Goal: Task Accomplishment & Management: Use online tool/utility

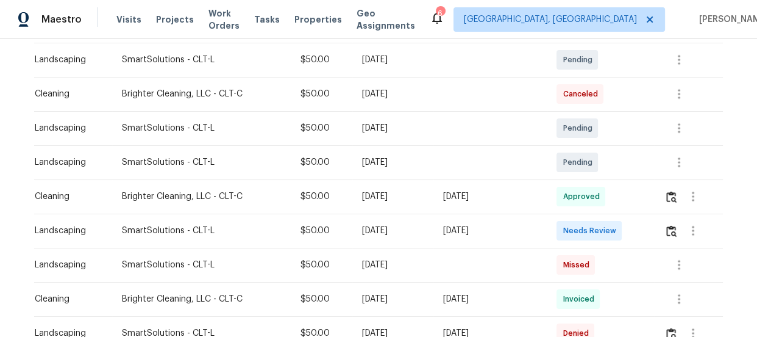
scroll to position [221, 0]
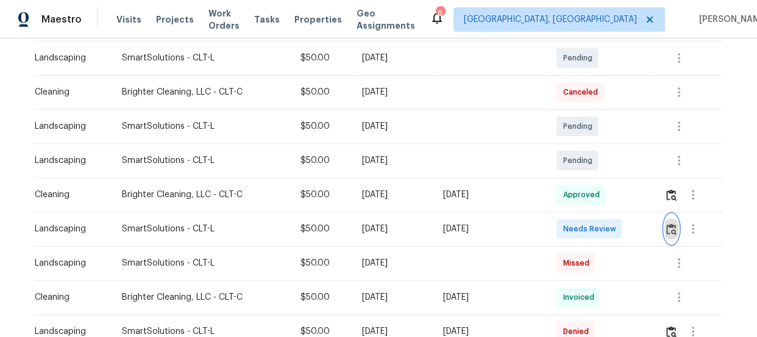
click at [677, 224] on button "button" at bounding box center [672, 228] width 14 height 29
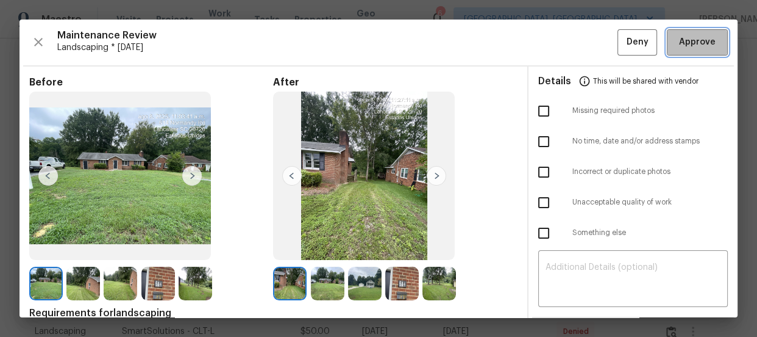
click at [701, 41] on span "Approve" at bounding box center [697, 42] width 37 height 15
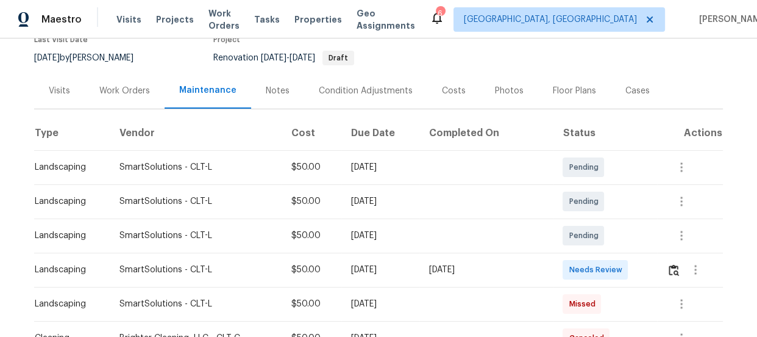
scroll to position [221, 0]
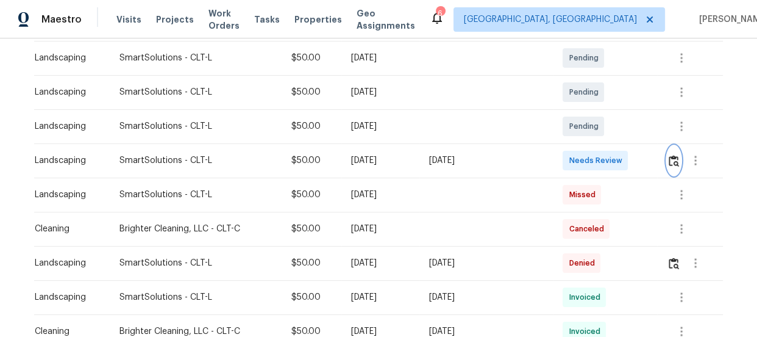
click at [669, 161] on img "button" at bounding box center [674, 161] width 10 height 12
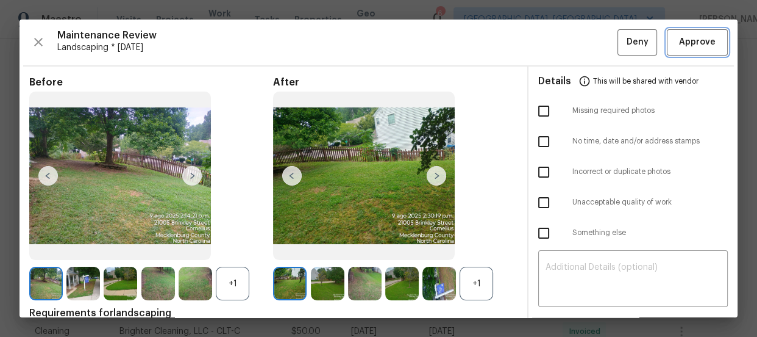
click at [701, 32] on button "Approve" at bounding box center [697, 42] width 61 height 26
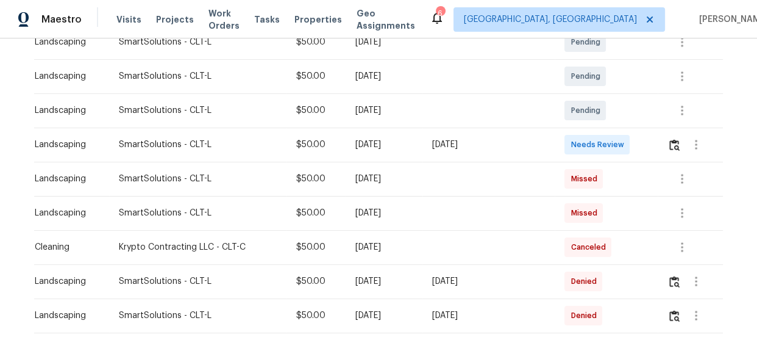
scroll to position [277, 0]
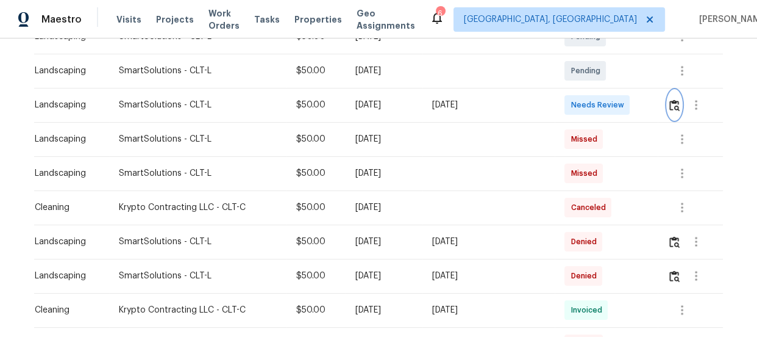
click at [674, 104] on img "button" at bounding box center [674, 105] width 10 height 12
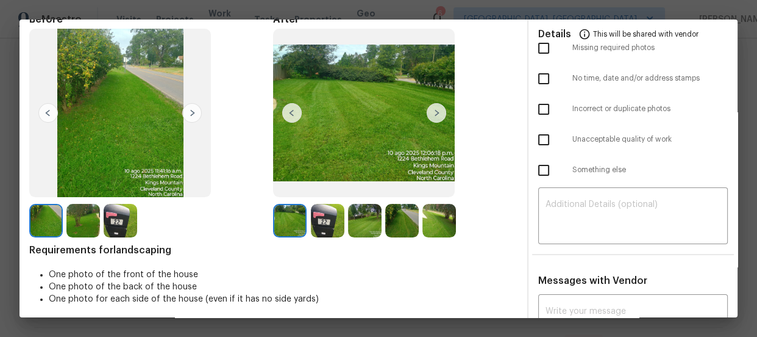
scroll to position [0, 0]
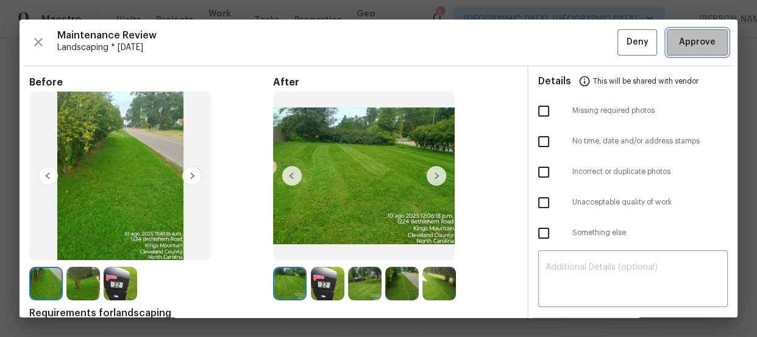
click at [691, 37] on span "Approve" at bounding box center [697, 42] width 37 height 15
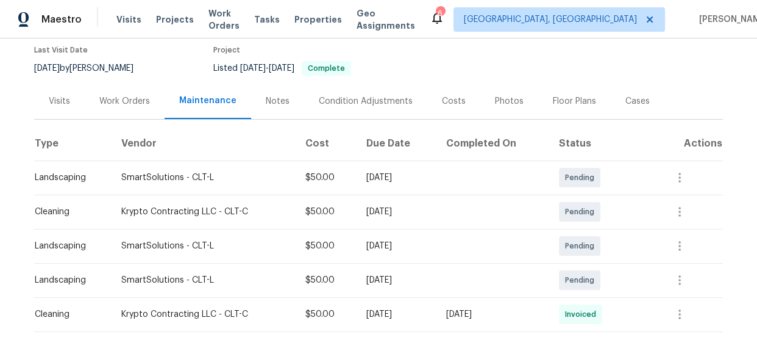
scroll to position [212, 0]
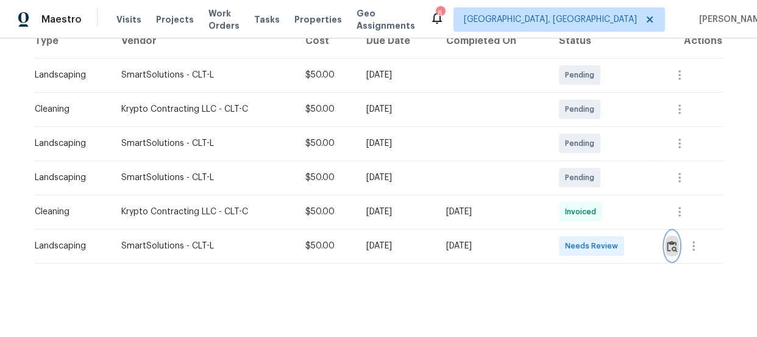
click at [665, 241] on button "button" at bounding box center [672, 245] width 14 height 29
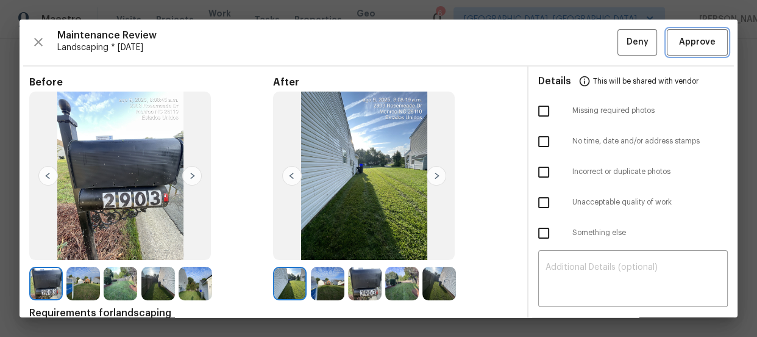
click at [679, 46] on span "Approve" at bounding box center [697, 42] width 37 height 15
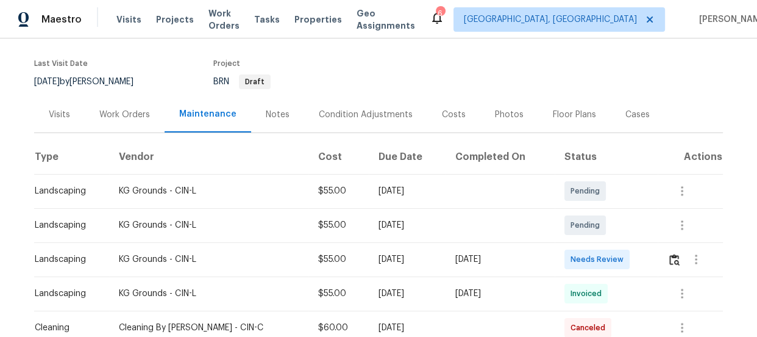
scroll to position [221, 0]
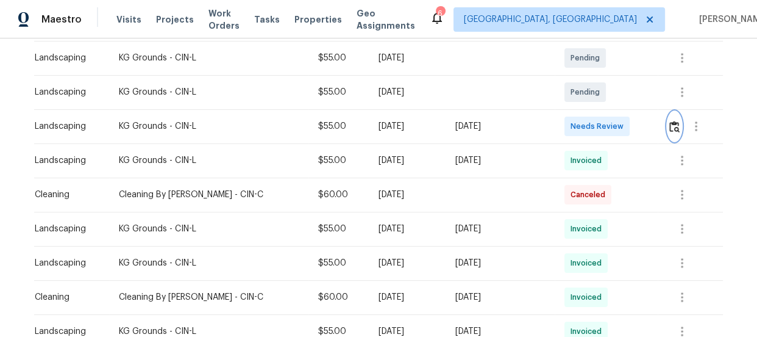
click at [675, 123] on button "button" at bounding box center [675, 126] width 14 height 29
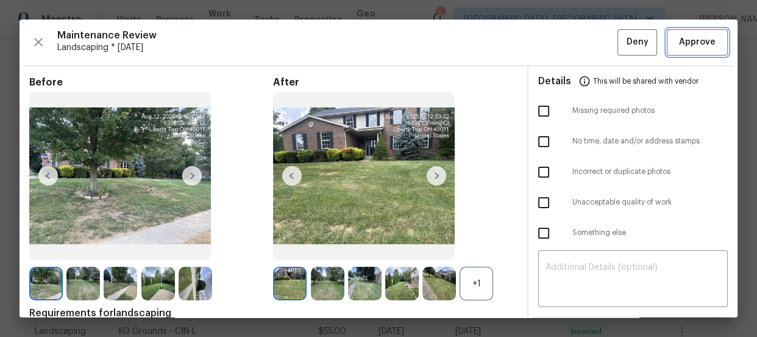
click at [681, 46] on span "Approve" at bounding box center [697, 42] width 37 height 15
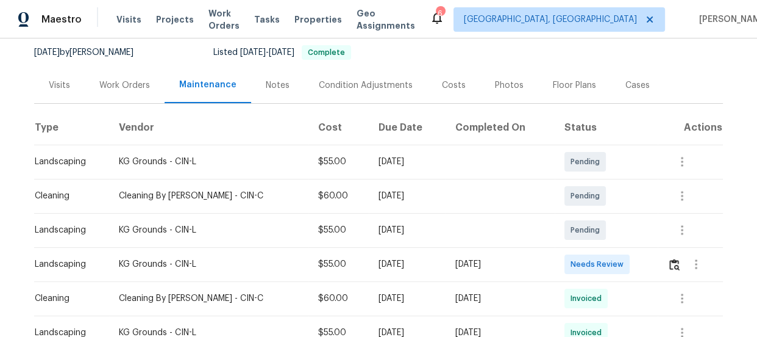
scroll to position [212, 0]
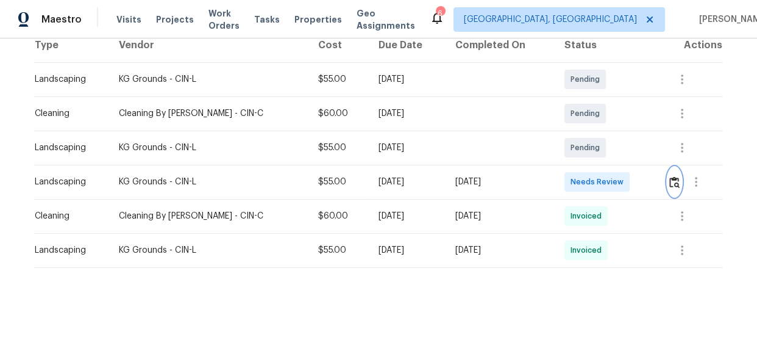
click at [671, 175] on button "button" at bounding box center [675, 181] width 14 height 29
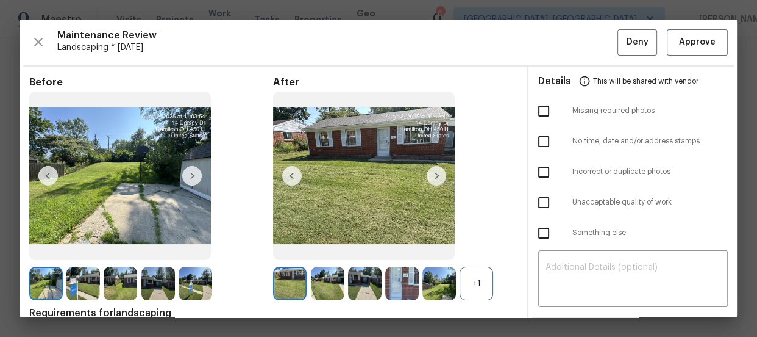
click at [694, 55] on div "Maintenance Review Landscaping * [DATE] Deny Approve Before After +1 Requiremen…" at bounding box center [379, 169] width 718 height 298
click at [681, 51] on button "Approve" at bounding box center [697, 42] width 61 height 26
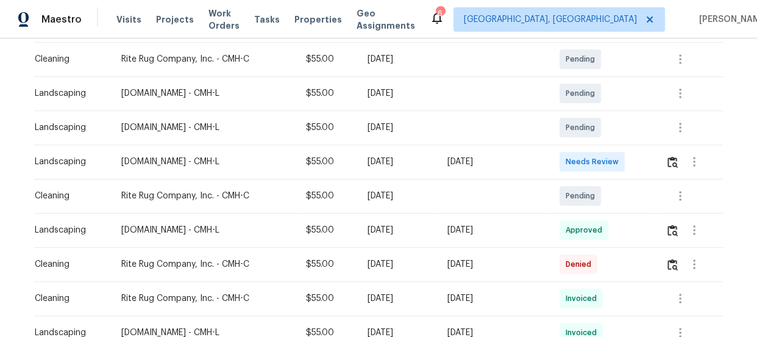
scroll to position [221, 0]
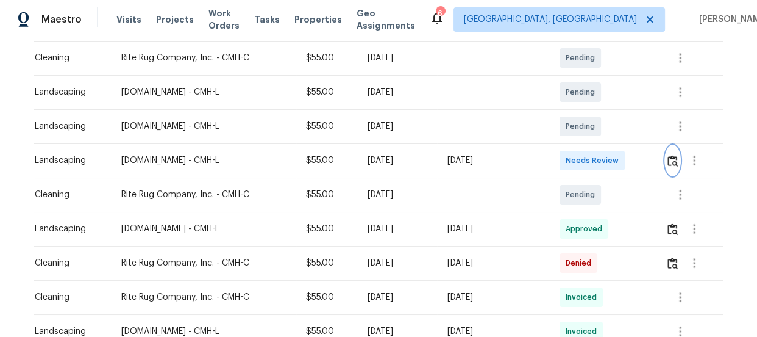
click at [670, 152] on button "button" at bounding box center [673, 160] width 14 height 29
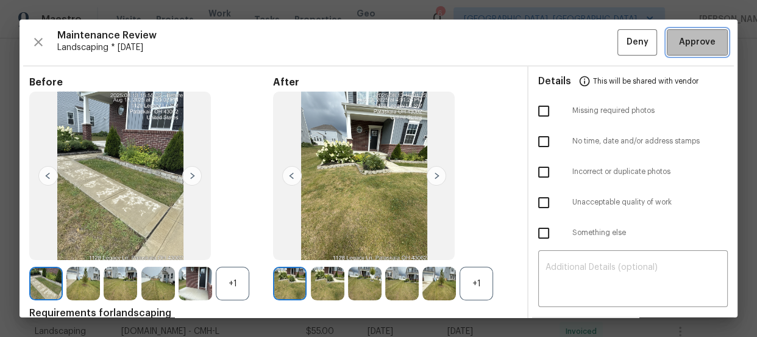
click at [679, 41] on span "Approve" at bounding box center [697, 42] width 37 height 15
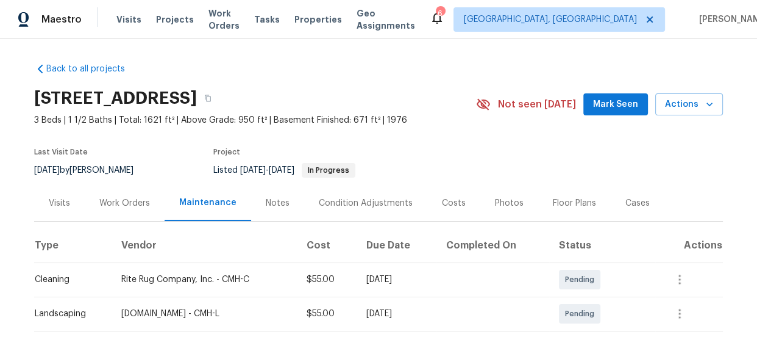
scroll to position [221, 0]
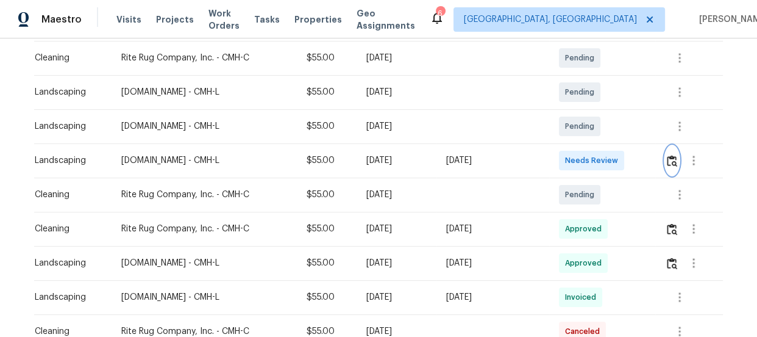
click at [672, 165] on img "button" at bounding box center [672, 161] width 10 height 12
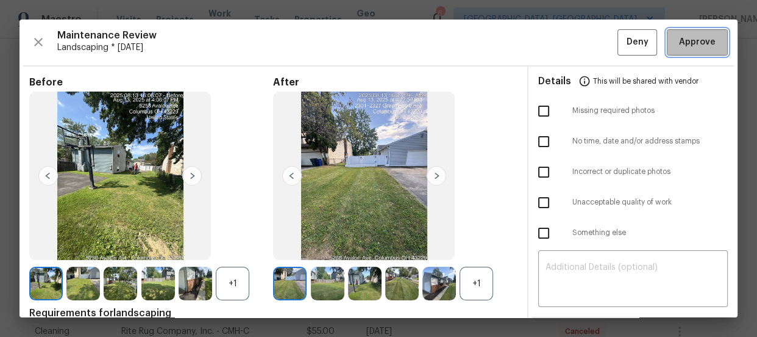
click at [687, 46] on span "Approve" at bounding box center [697, 42] width 37 height 15
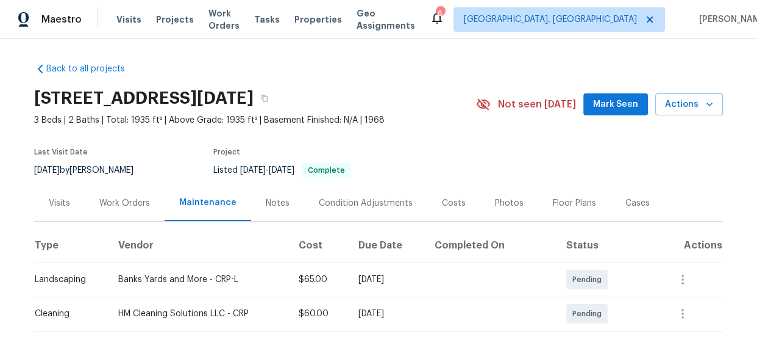
scroll to position [221, 0]
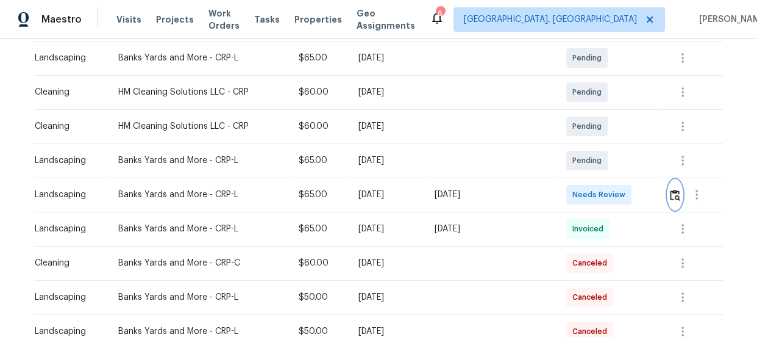
click at [670, 198] on img "button" at bounding box center [675, 195] width 10 height 12
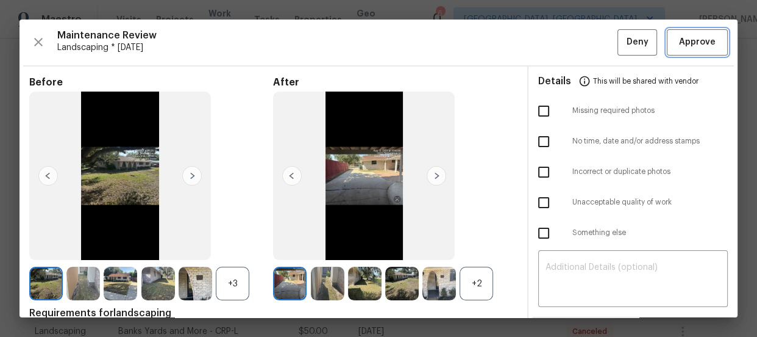
click at [689, 49] on span "Approve" at bounding box center [697, 42] width 37 height 15
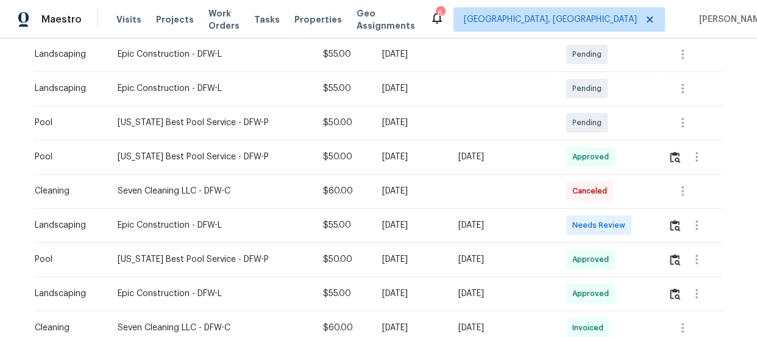
scroll to position [332, 0]
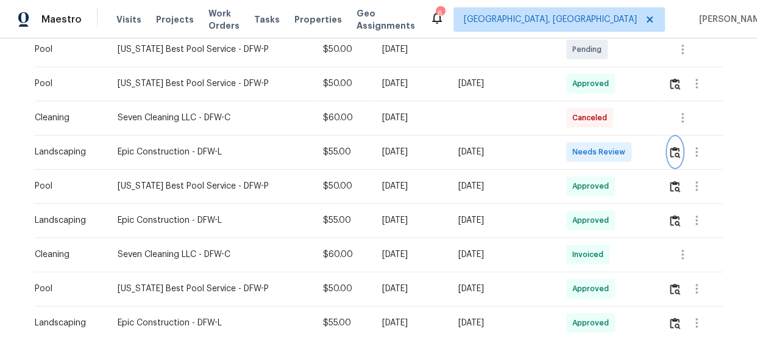
click at [670, 151] on img "button" at bounding box center [675, 152] width 10 height 12
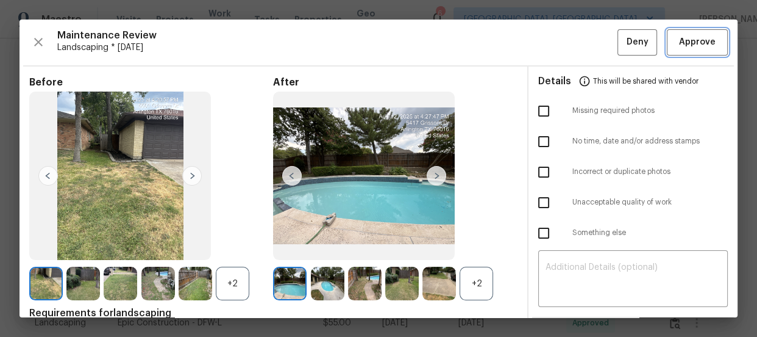
drag, startPoint x: 684, startPoint y: 47, endPoint x: 648, endPoint y: 61, distance: 39.2
click at [683, 46] on span "Approve" at bounding box center [697, 42] width 37 height 15
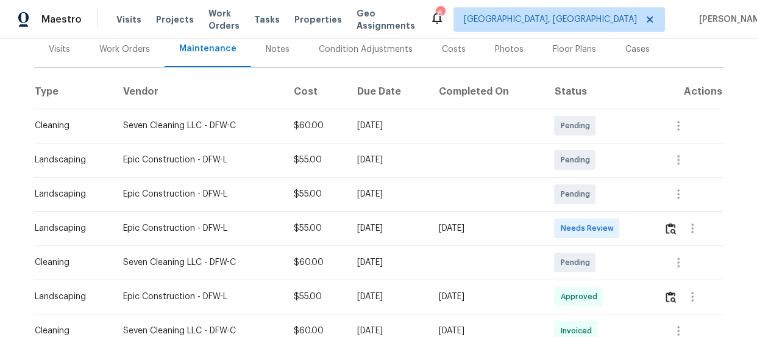
scroll to position [173, 0]
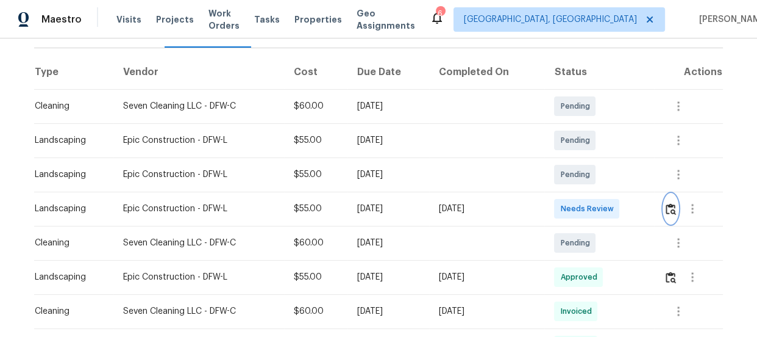
click at [677, 207] on button "button" at bounding box center [671, 208] width 14 height 29
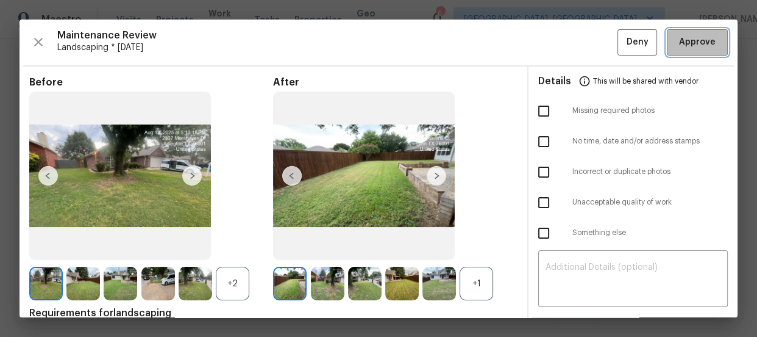
drag, startPoint x: 675, startPoint y: 43, endPoint x: 468, endPoint y: 86, distance: 211.1
click at [679, 43] on span "Approve" at bounding box center [697, 42] width 37 height 15
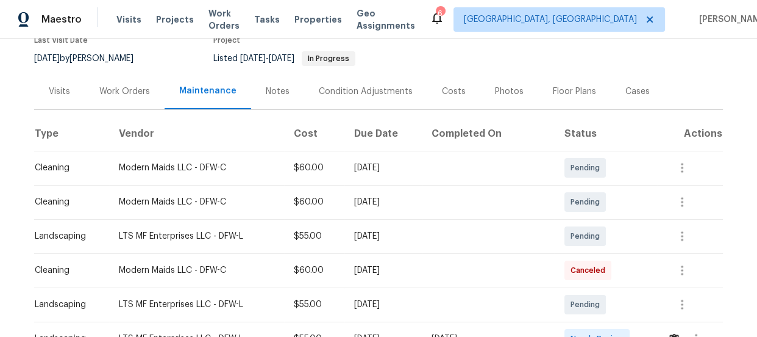
scroll to position [277, 0]
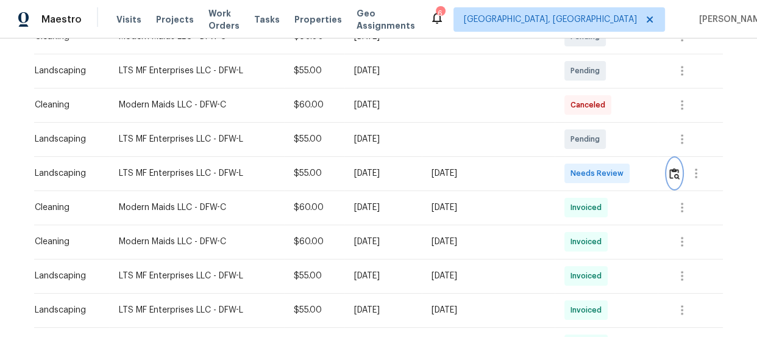
click at [672, 179] on button "button" at bounding box center [675, 173] width 14 height 29
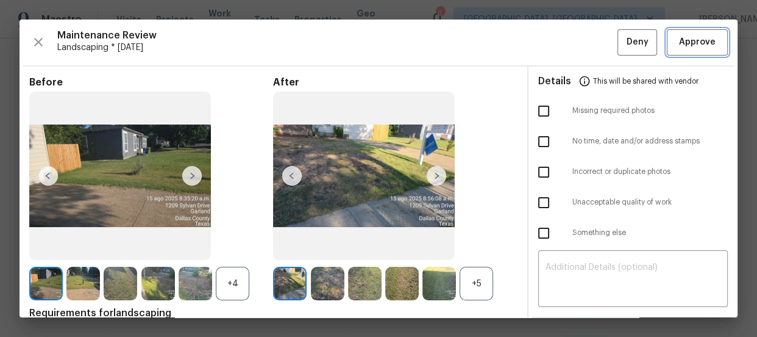
drag, startPoint x: 683, startPoint y: 45, endPoint x: 491, endPoint y: 88, distance: 197.5
click at [684, 45] on span "Approve" at bounding box center [697, 42] width 37 height 15
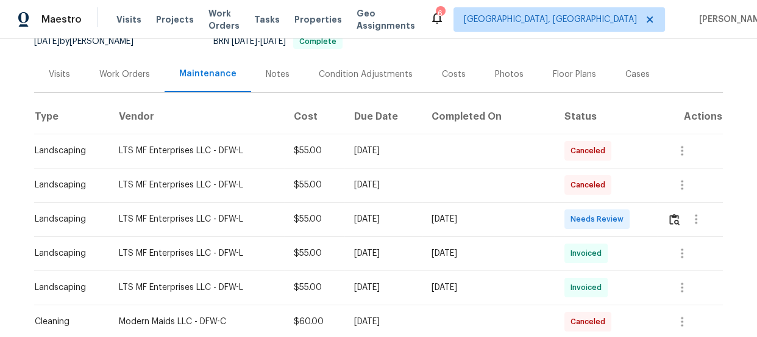
scroll to position [166, 0]
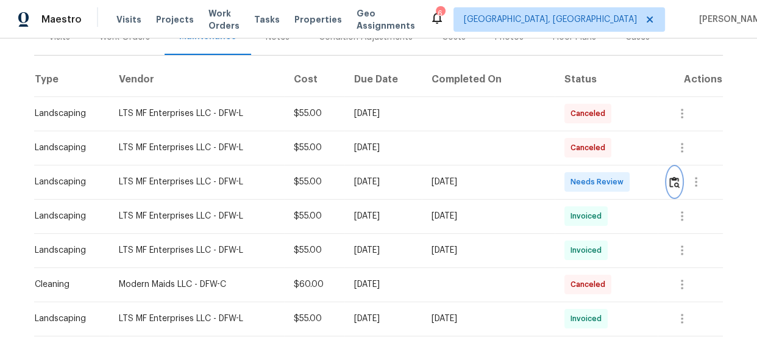
click at [671, 179] on img "button" at bounding box center [674, 182] width 10 height 12
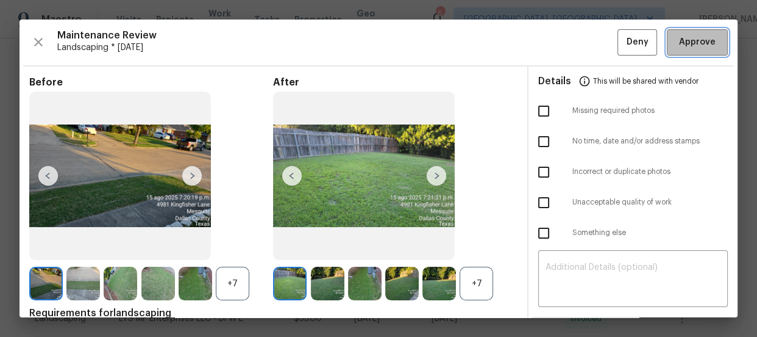
click at [696, 48] on span "Approve" at bounding box center [697, 42] width 37 height 15
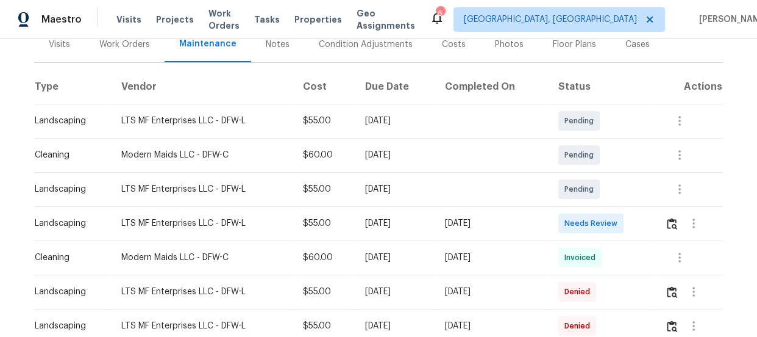
scroll to position [229, 0]
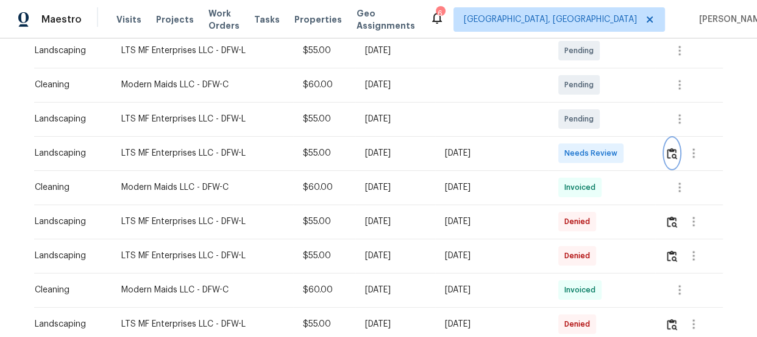
click at [670, 157] on img "button" at bounding box center [672, 154] width 10 height 12
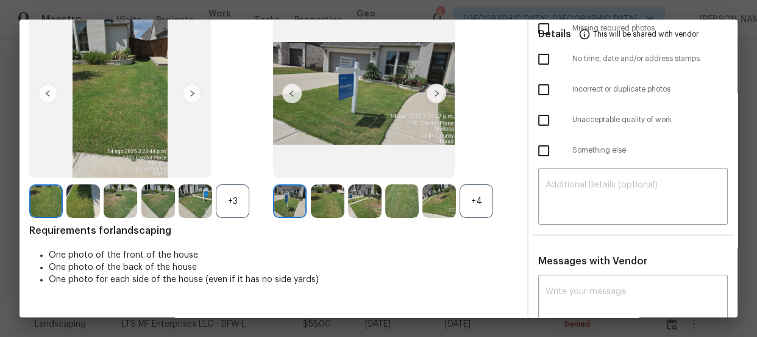
scroll to position [221, 0]
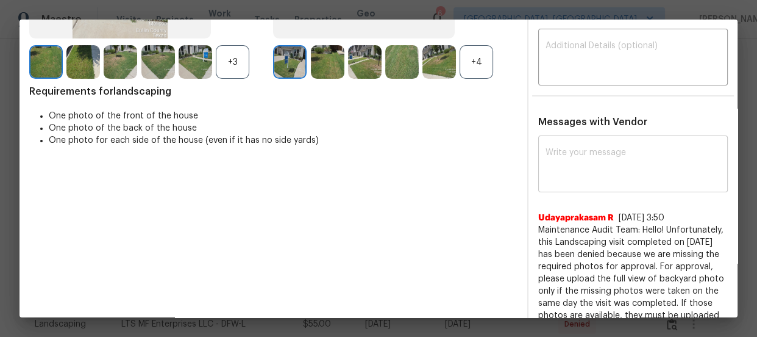
click at [590, 165] on textarea at bounding box center [633, 165] width 175 height 34
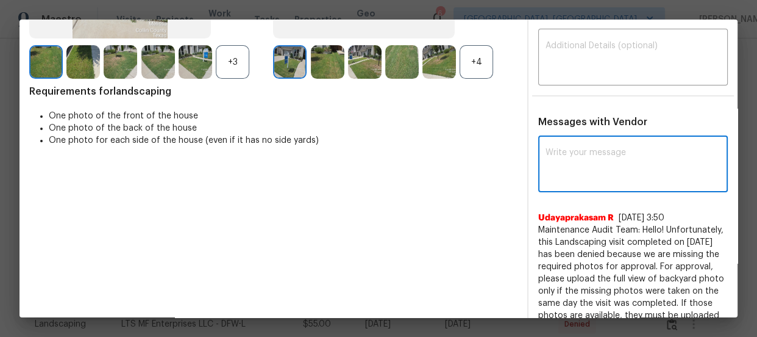
paste textarea "Maintenance Audit Team: Hello! Unfortunately, this Landscaping visit completed …"
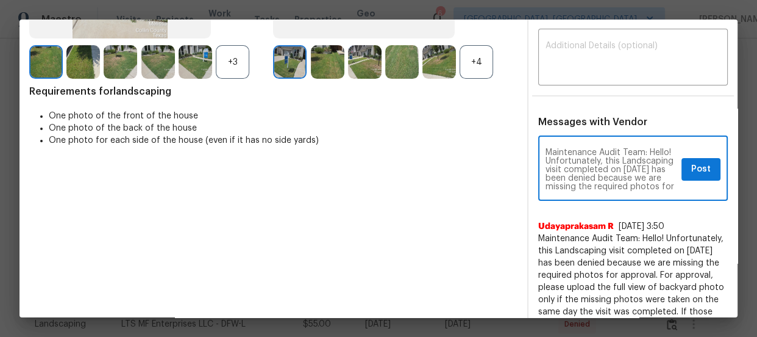
scroll to position [179, 0]
type textarea "Maintenance Audit Team: Hello! Unfortunately, this Landscaping visit completed …"
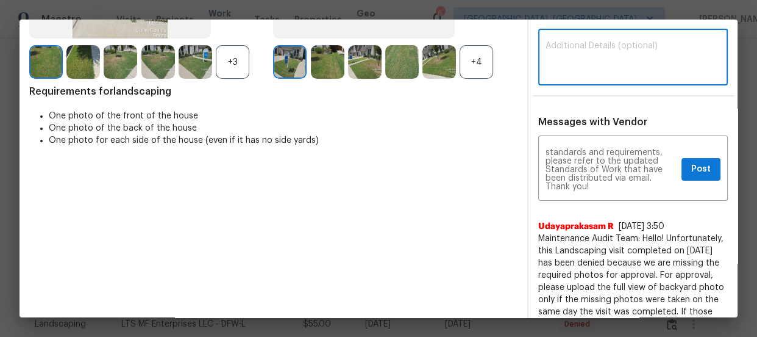
click at [574, 57] on textarea at bounding box center [633, 58] width 175 height 34
paste textarea "Maintenance Audit Team: Hello! Unfortunately, this Landscaping visit completed …"
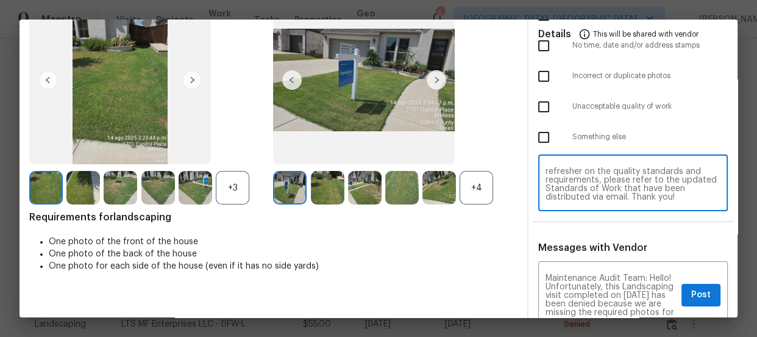
scroll to position [0, 0]
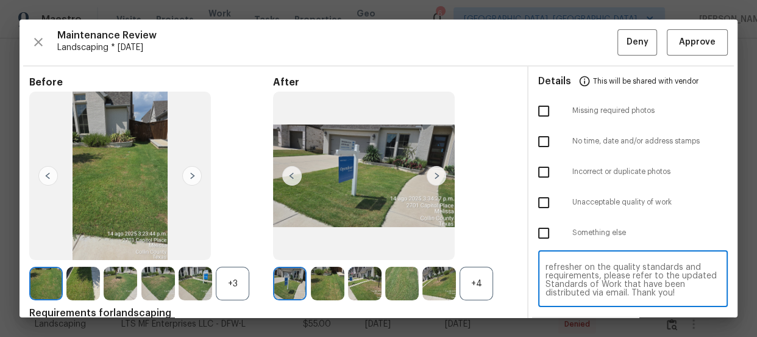
type textarea "Maintenance Audit Team: Hello! Unfortunately, this Landscaping visit completed …"
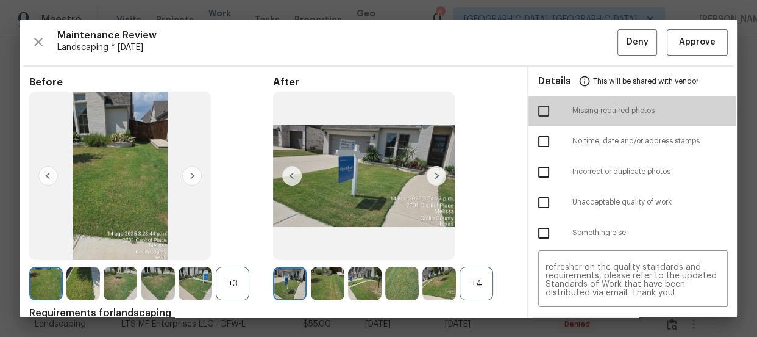
click at [531, 113] on input "checkbox" at bounding box center [544, 111] width 26 height 26
checkbox input "true"
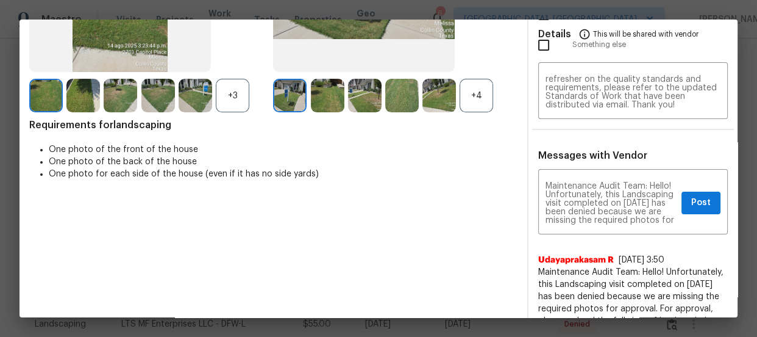
scroll to position [332, 0]
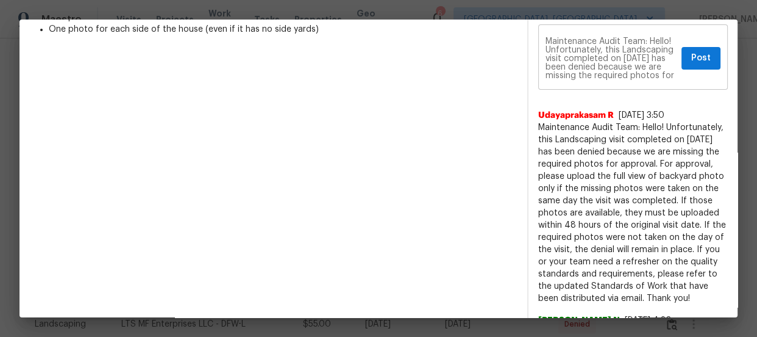
click at [697, 70] on div "Maintenance Audit Team: Hello! Unfortunately, this Landscaping visit completed …" at bounding box center [633, 58] width 190 height 62
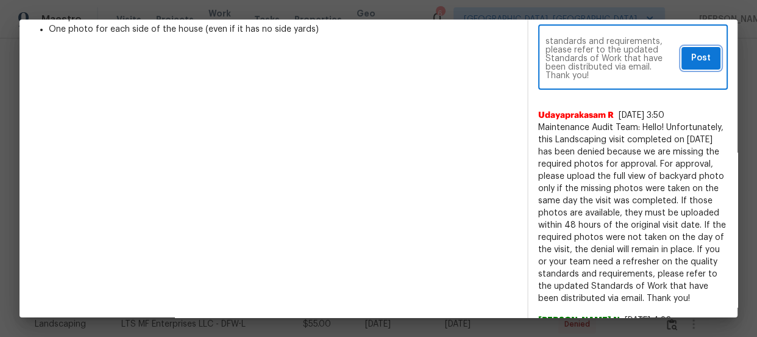
click at [693, 60] on span "Post" at bounding box center [701, 58] width 20 height 15
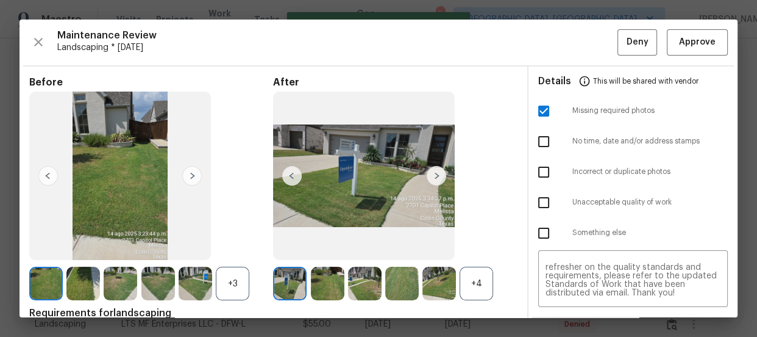
scroll to position [0, 0]
click at [623, 50] on button "Deny" at bounding box center [638, 42] width 40 height 26
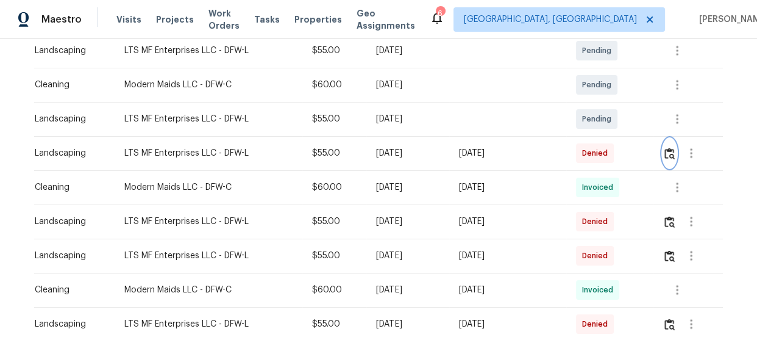
click at [671, 159] on button "button" at bounding box center [670, 152] width 14 height 29
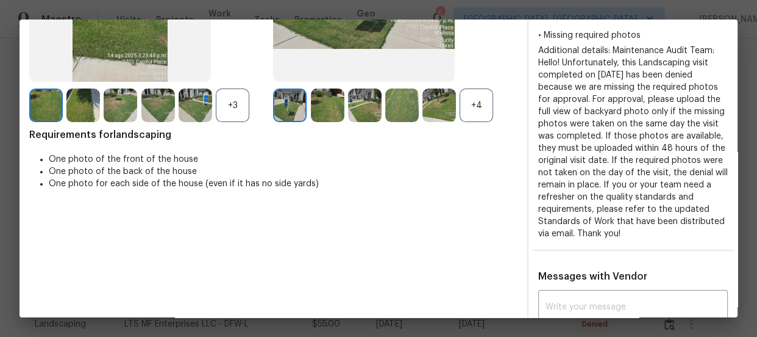
scroll to position [59, 0]
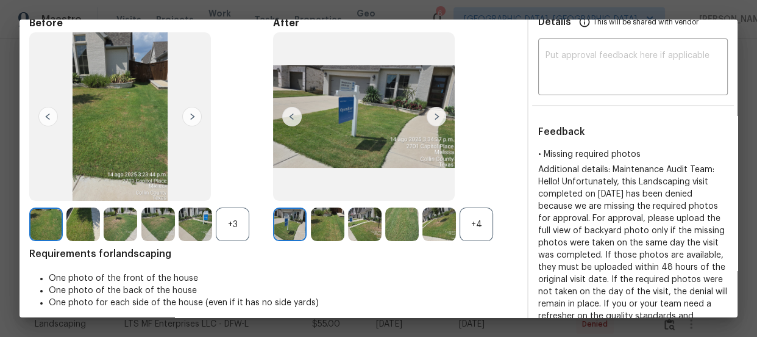
click at [607, 190] on span "Additional details: Maintenance Audit Team: Hello! Unfortunately, this Landscap…" at bounding box center [633, 260] width 190 height 191
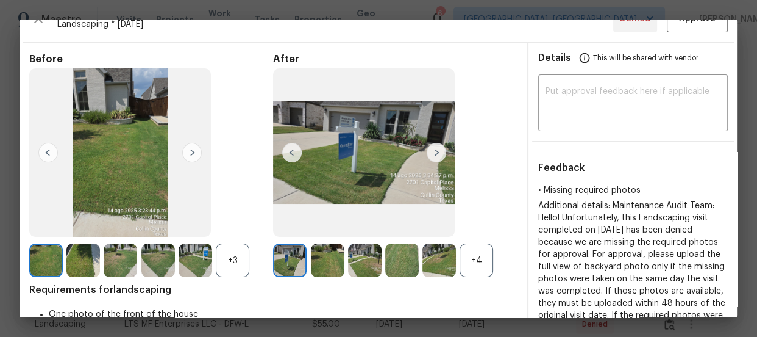
scroll to position [4, 0]
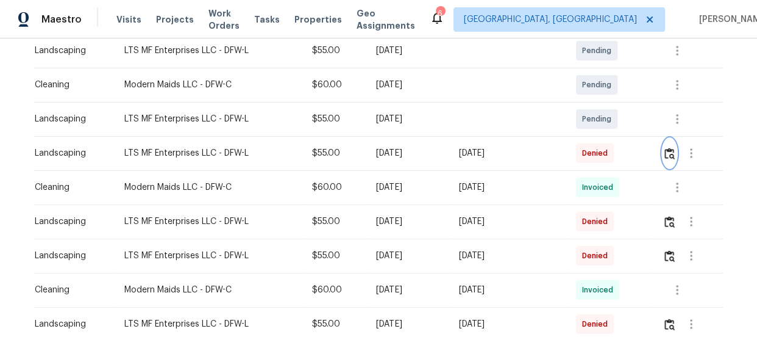
click at [666, 152] on img "button" at bounding box center [670, 154] width 10 height 12
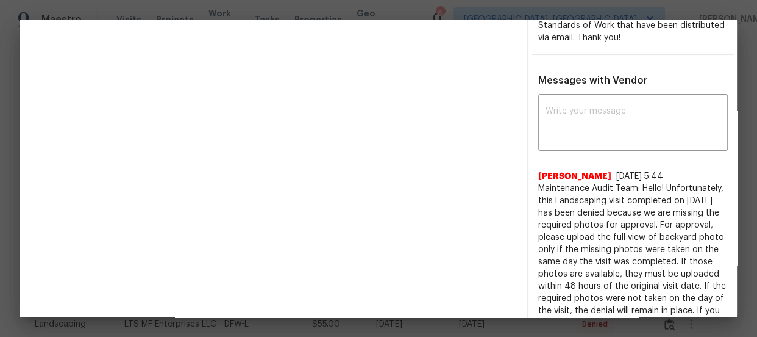
scroll to position [443, 0]
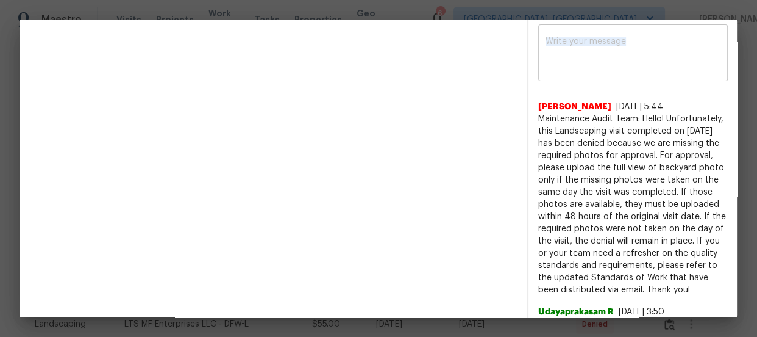
click at [607, 43] on textarea at bounding box center [633, 54] width 175 height 34
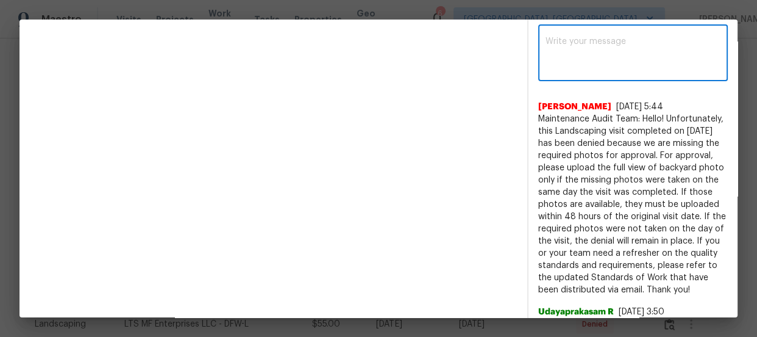
paste textarea "Maintenance Audit Team: Hello! Unfortunately, this Landscaping visit completed …"
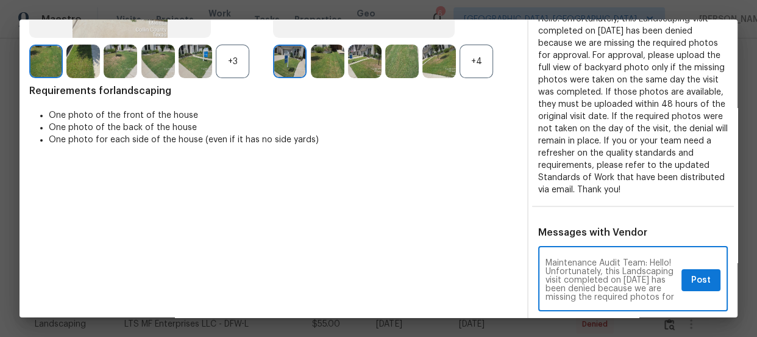
scroll to position [221, 0]
type textarea "Maintenance Audit Team: Hello! Unfortunately, this Landscaping visit completed …"
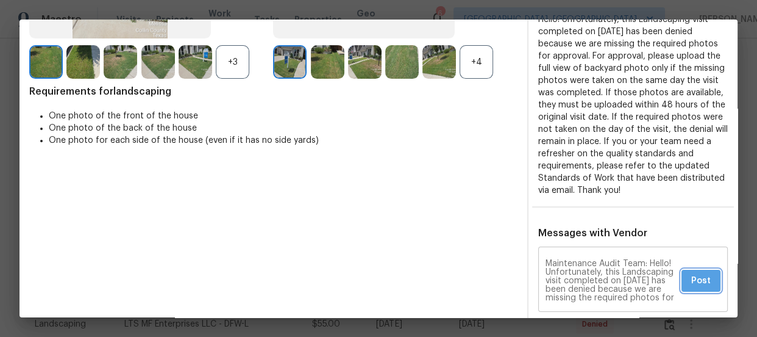
click at [691, 276] on span "Post" at bounding box center [701, 280] width 20 height 15
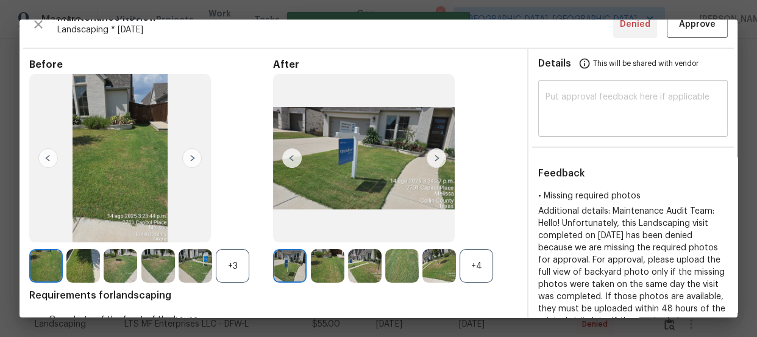
scroll to position [0, 0]
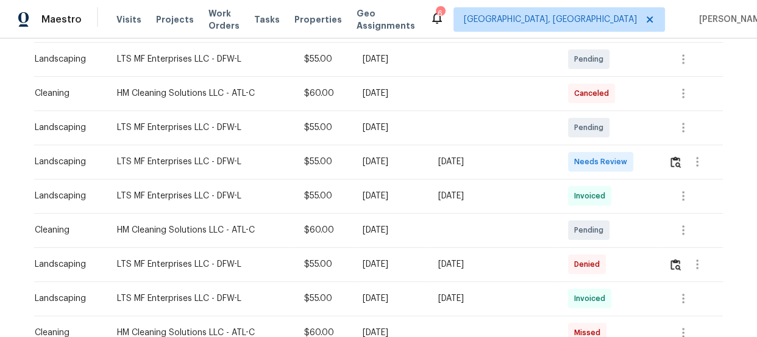
scroll to position [221, 0]
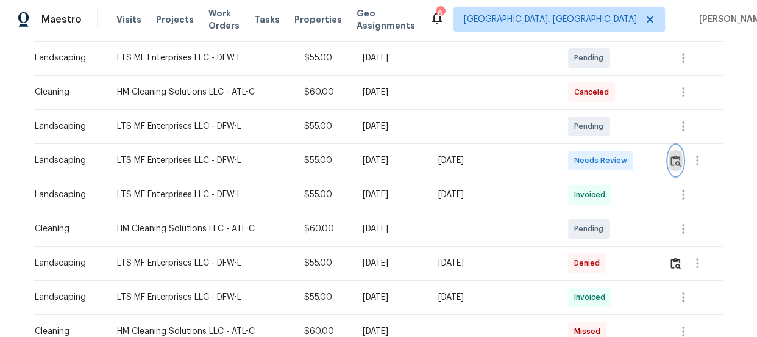
click at [672, 158] on img "button" at bounding box center [676, 161] width 10 height 12
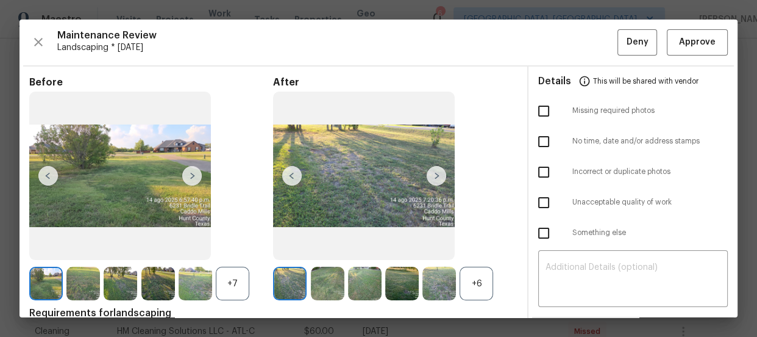
click at [439, 181] on img at bounding box center [437, 176] width 20 height 20
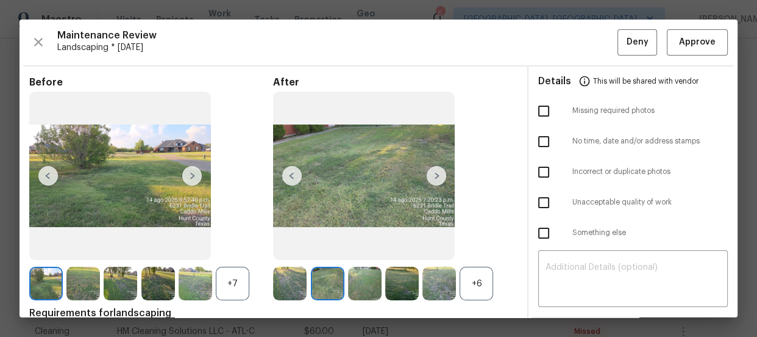
click at [473, 279] on div "+6" at bounding box center [477, 283] width 34 height 34
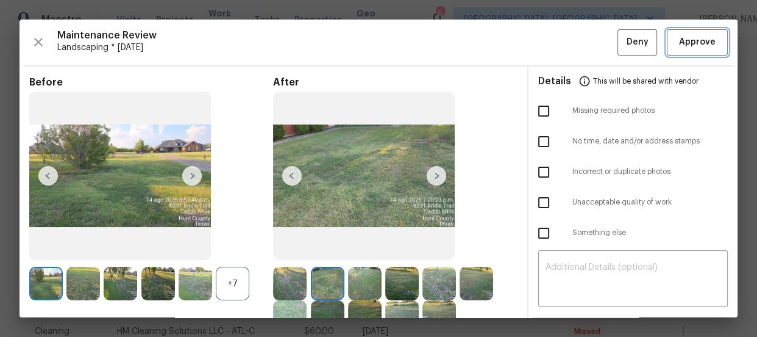
click at [682, 36] on span "Approve" at bounding box center [697, 42] width 37 height 15
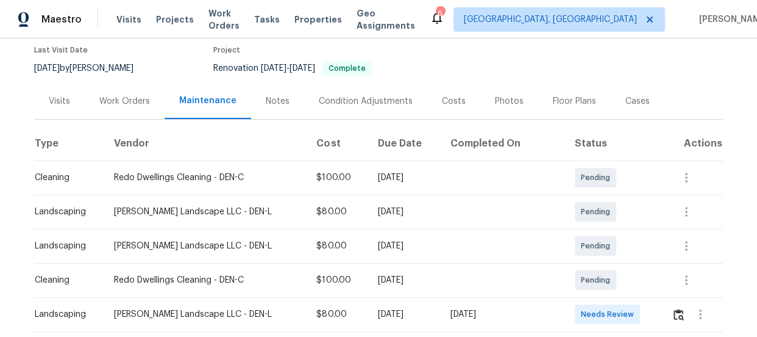
scroll to position [332, 0]
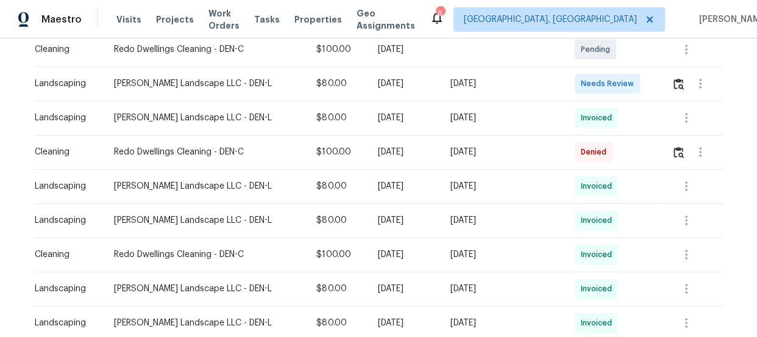
click at [665, 86] on td at bounding box center [692, 83] width 61 height 34
click at [672, 89] on button "button" at bounding box center [679, 83] width 14 height 29
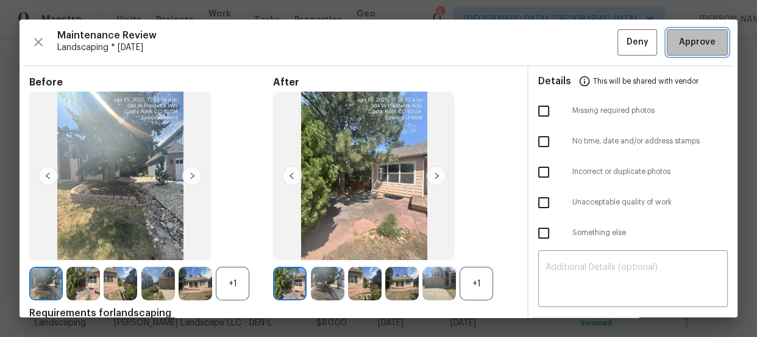
click at [694, 44] on span "Approve" at bounding box center [697, 42] width 37 height 15
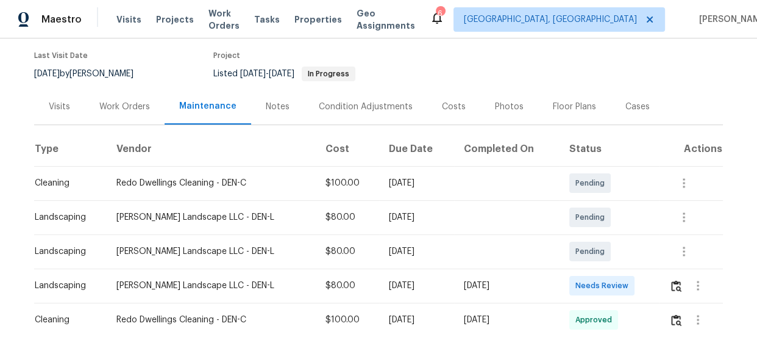
scroll to position [173, 0]
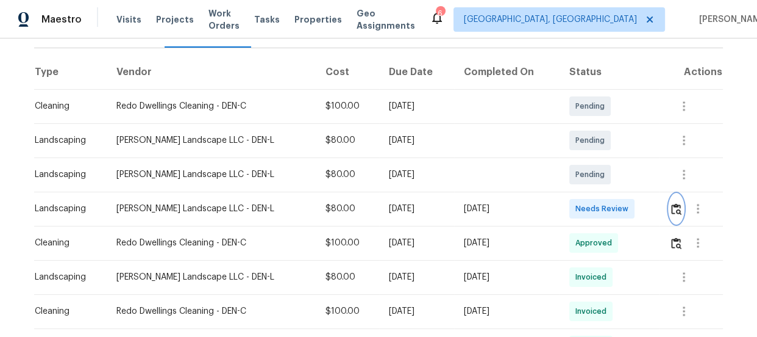
click at [671, 208] on img "button" at bounding box center [676, 209] width 10 height 12
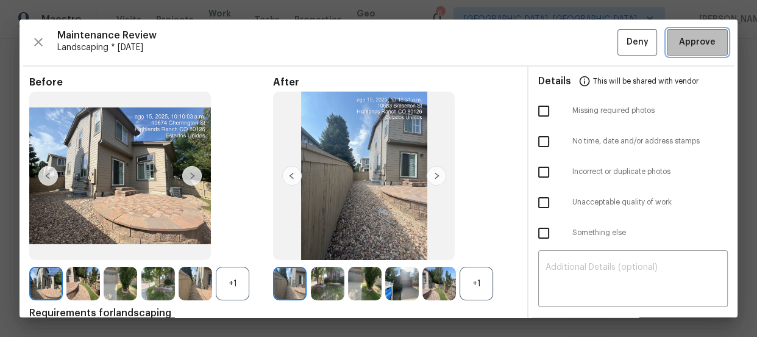
click at [679, 42] on span "Approve" at bounding box center [697, 42] width 37 height 15
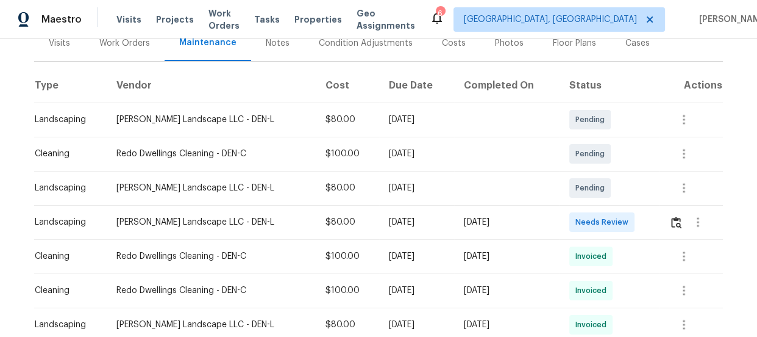
scroll to position [173, 0]
click at [671, 215] on img "button" at bounding box center [676, 221] width 10 height 12
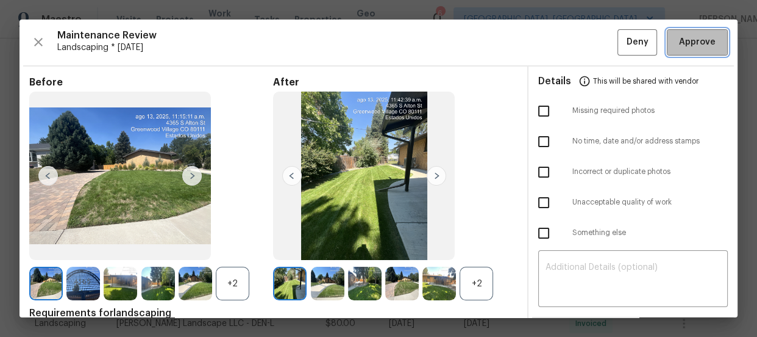
drag, startPoint x: 686, startPoint y: 36, endPoint x: 685, endPoint y: 42, distance: 6.2
click at [688, 38] on span "Approve" at bounding box center [697, 42] width 37 height 15
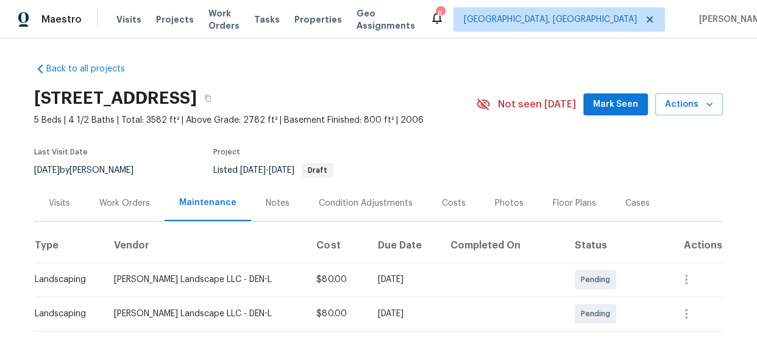
scroll to position [277, 0]
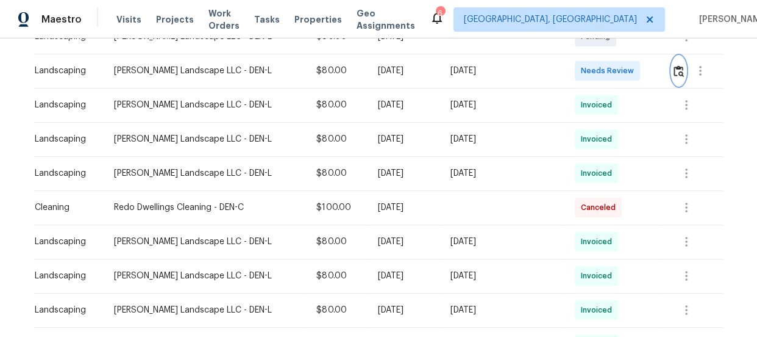
click at [674, 74] on img "button" at bounding box center [679, 71] width 10 height 12
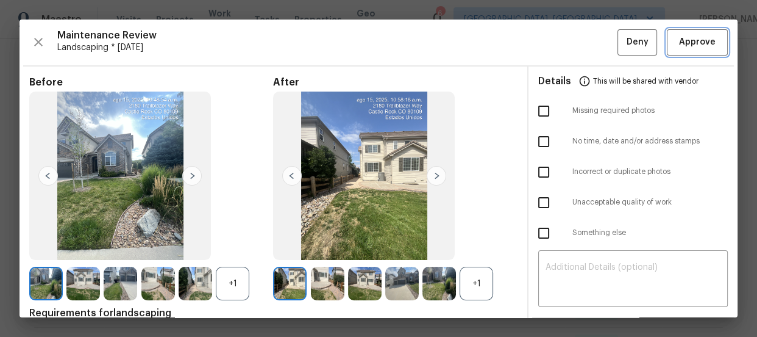
click at [691, 48] on span "Approve" at bounding box center [697, 42] width 37 height 15
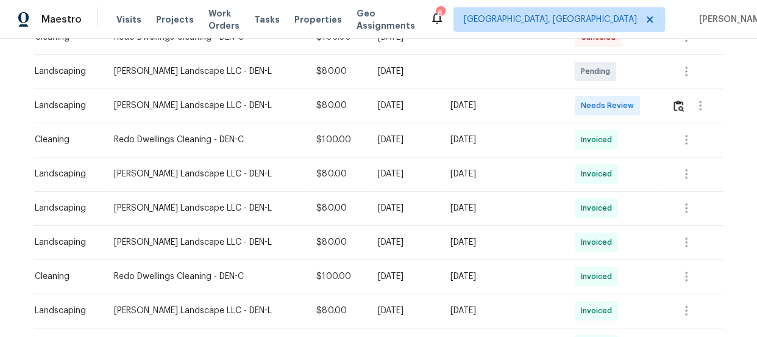
scroll to position [277, 0]
click at [674, 104] on img "button" at bounding box center [679, 105] width 10 height 12
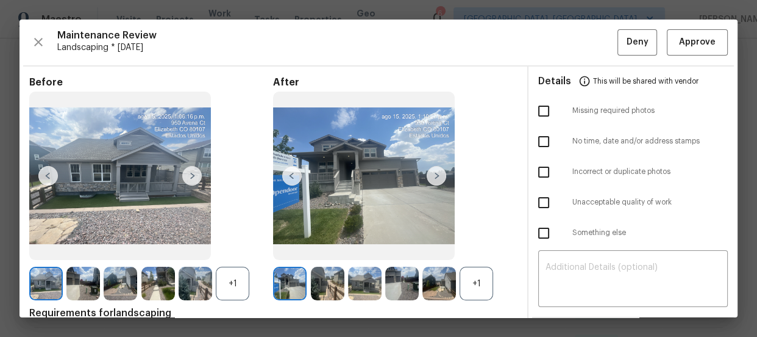
click at [676, 21] on div "Maintenance Review Landscaping * [DATE] Deny Approve Before +1 After +1 Require…" at bounding box center [379, 169] width 718 height 298
click at [686, 37] on span "Approve" at bounding box center [697, 42] width 37 height 15
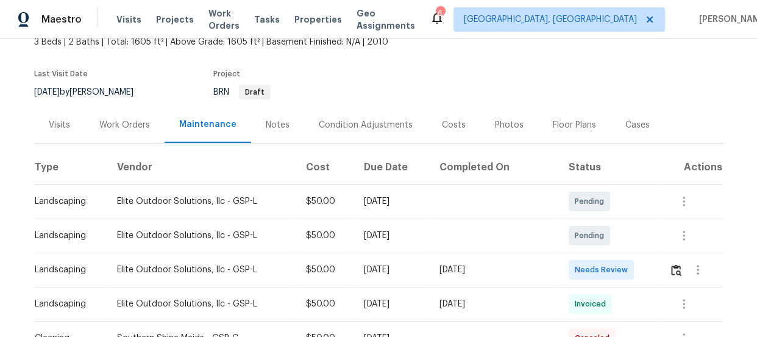
scroll to position [221, 0]
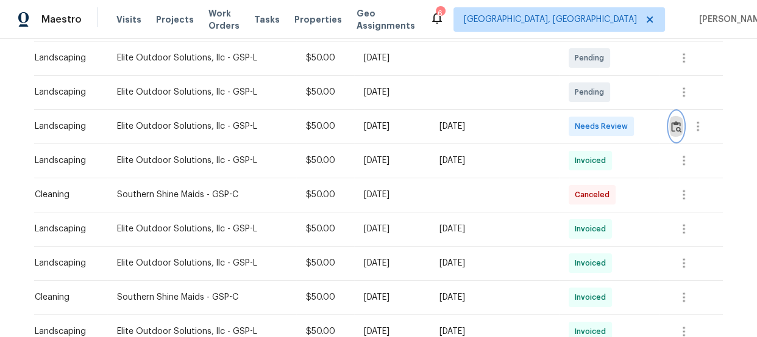
click at [671, 127] on img "button" at bounding box center [676, 127] width 10 height 12
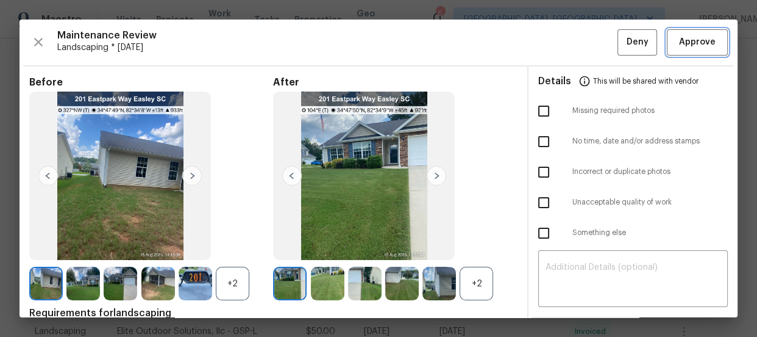
click at [679, 36] on span "Approve" at bounding box center [697, 42] width 37 height 15
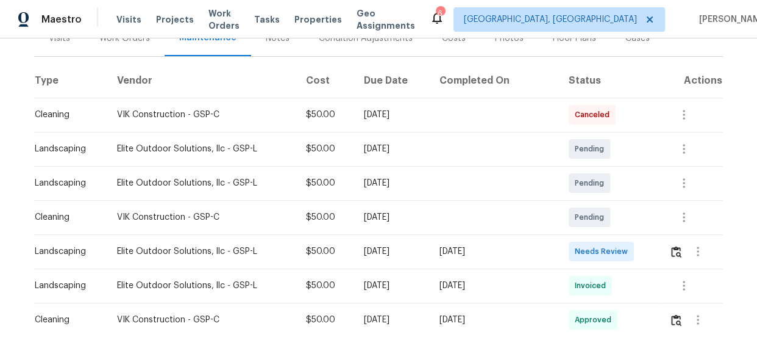
scroll to position [166, 0]
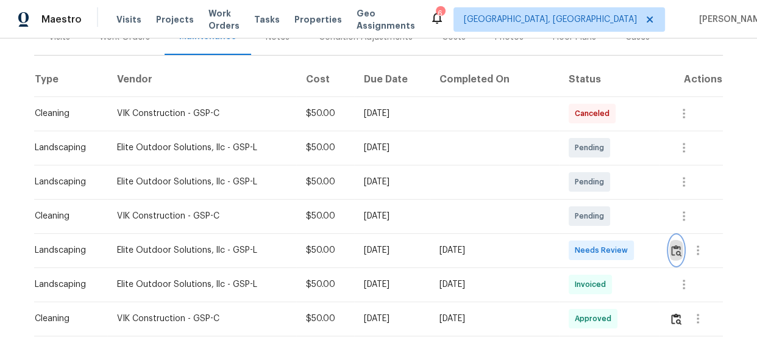
click at [671, 260] on button "button" at bounding box center [676, 249] width 14 height 29
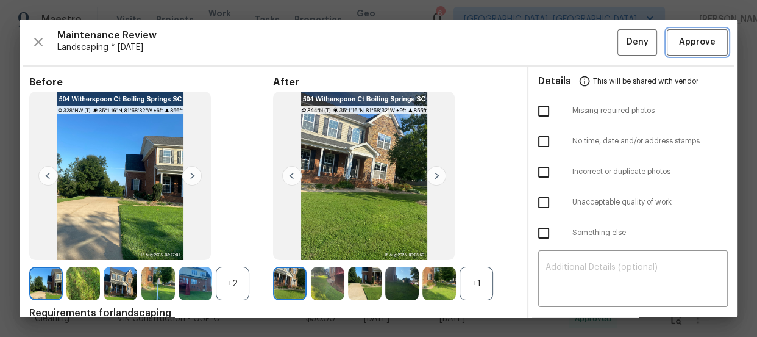
drag, startPoint x: 668, startPoint y: 44, endPoint x: 644, endPoint y: 54, distance: 25.7
click at [677, 44] on span "Approve" at bounding box center [697, 42] width 41 height 15
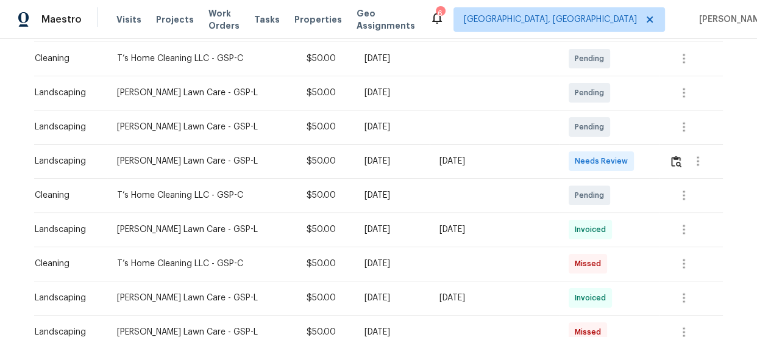
scroll to position [221, 0]
click at [671, 164] on img "button" at bounding box center [676, 161] width 10 height 12
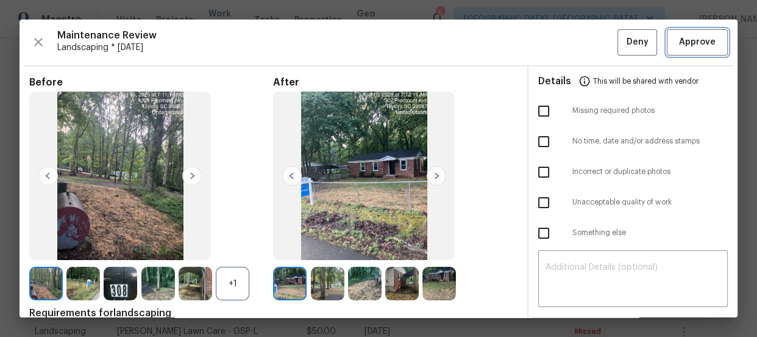
click at [683, 48] on span "Approve" at bounding box center [697, 42] width 37 height 15
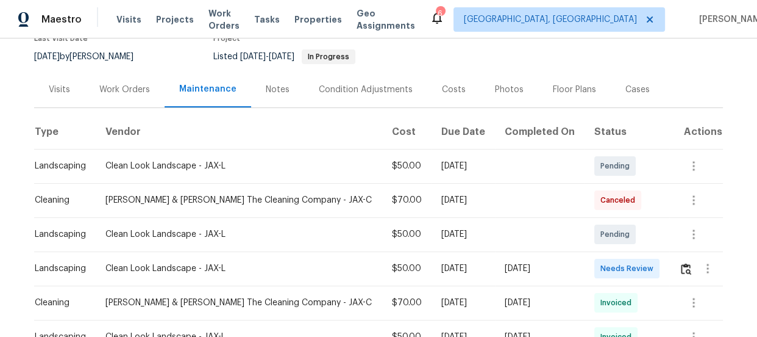
scroll to position [221, 0]
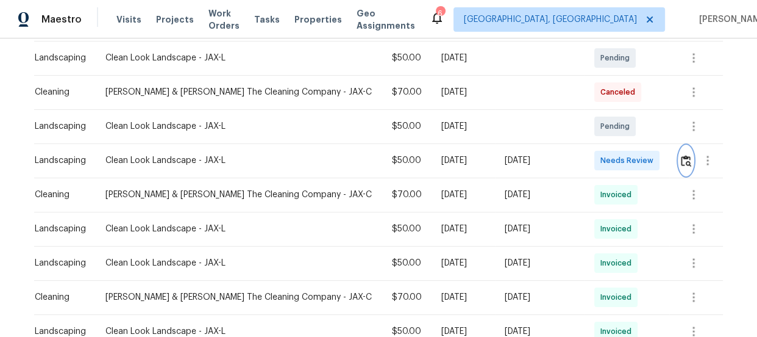
click at [681, 157] on img "button" at bounding box center [686, 161] width 10 height 12
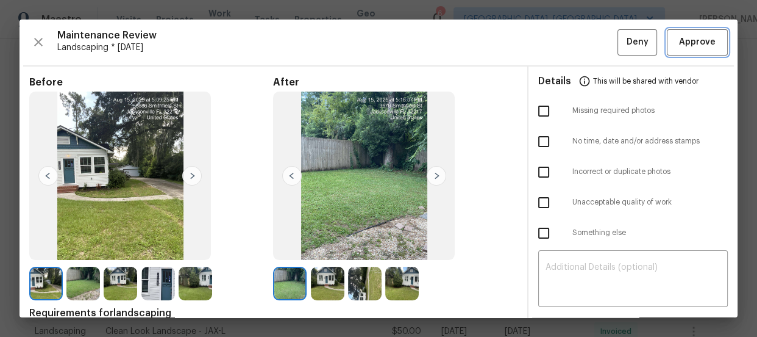
click at [711, 41] on button "Approve" at bounding box center [697, 42] width 61 height 26
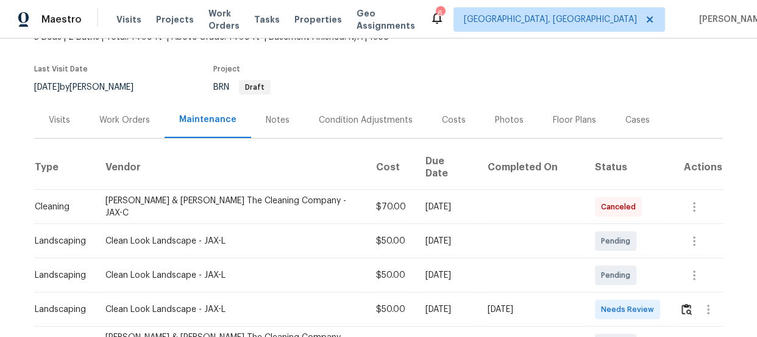
scroll to position [221, 0]
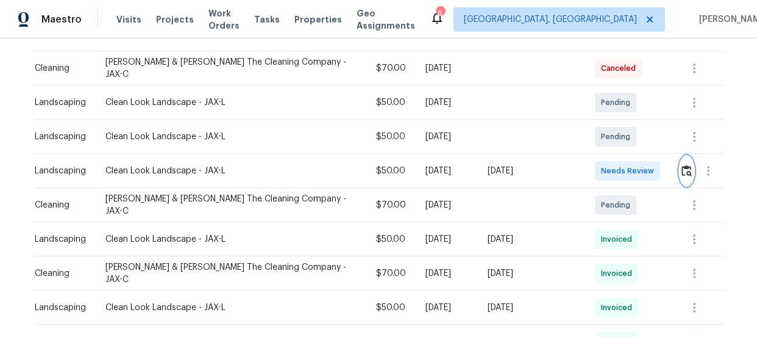
click at [688, 165] on div at bounding box center [701, 170] width 43 height 29
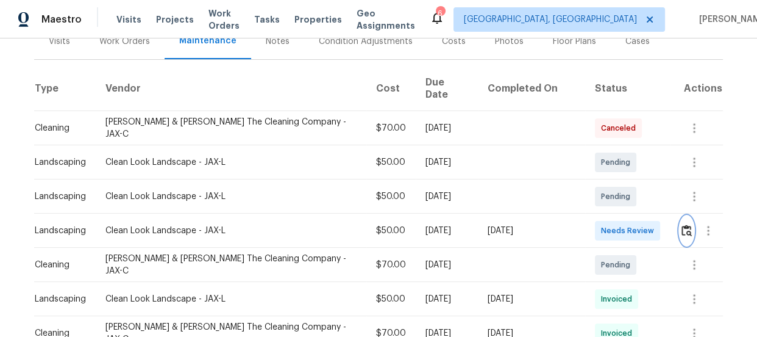
scroll to position [166, 0]
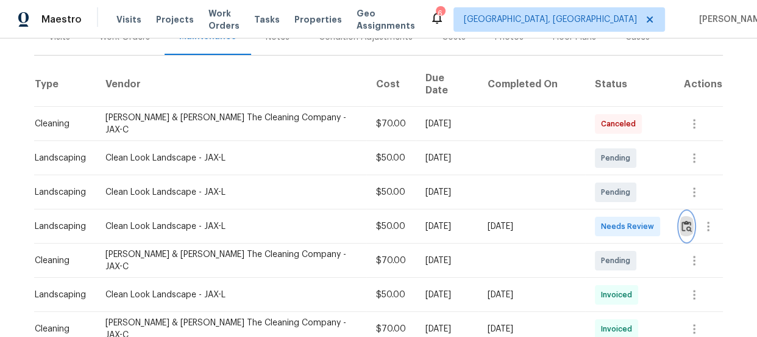
click at [680, 213] on button "button" at bounding box center [687, 226] width 14 height 29
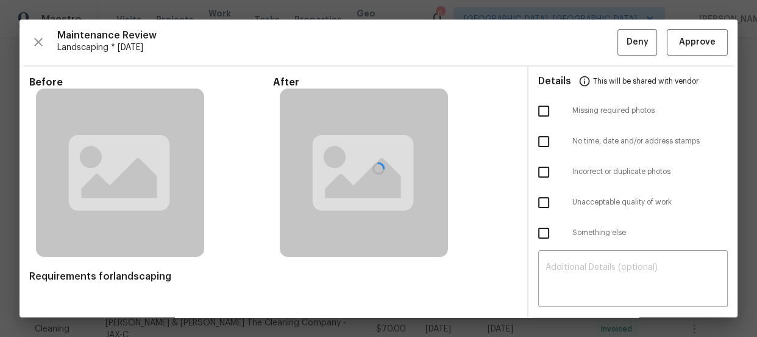
click at [699, 38] on div at bounding box center [379, 169] width 718 height 298
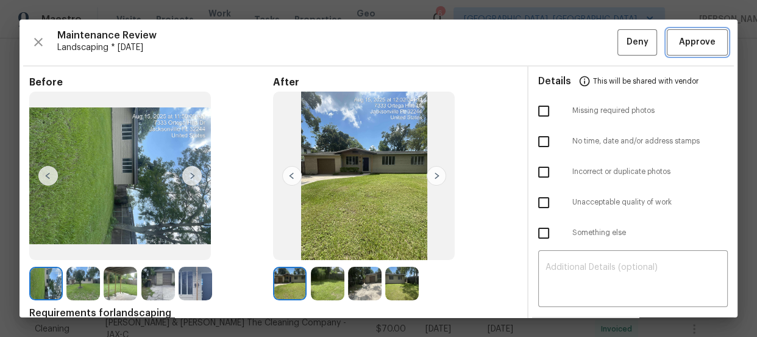
click at [667, 37] on button "Approve" at bounding box center [697, 42] width 61 height 26
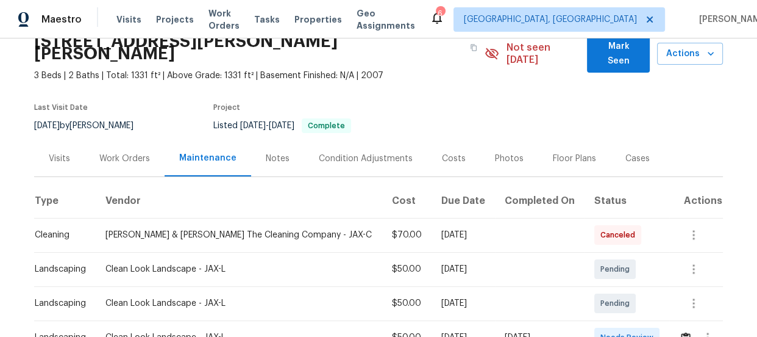
scroll to position [110, 0]
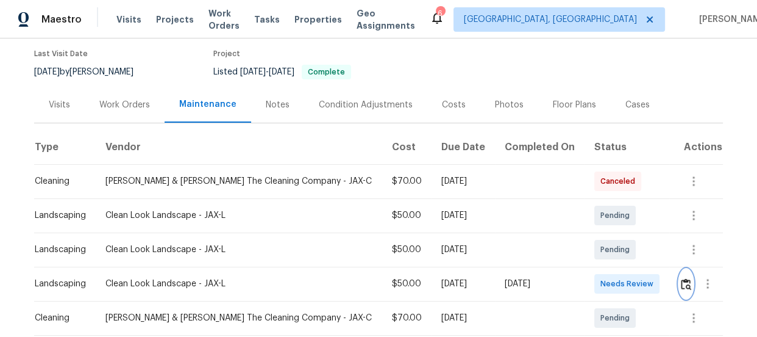
click at [683, 278] on img "button" at bounding box center [686, 284] width 10 height 12
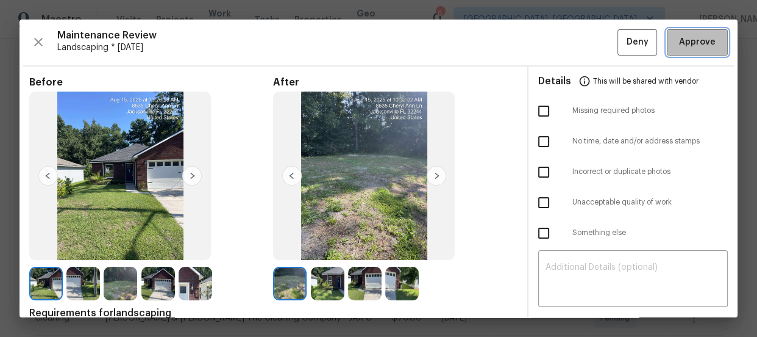
click at [685, 44] on span "Approve" at bounding box center [697, 42] width 37 height 15
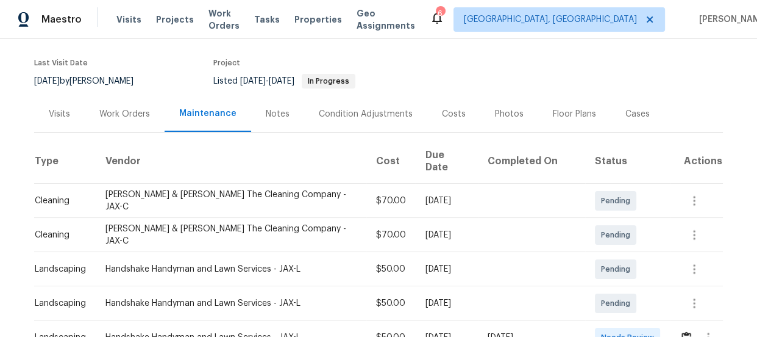
scroll to position [166, 0]
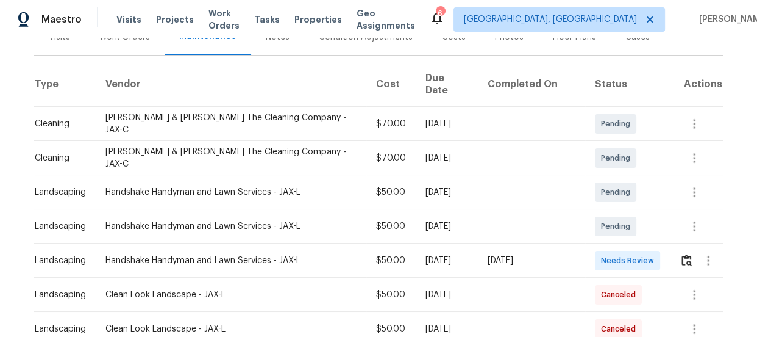
click at [671, 243] on td at bounding box center [696, 260] width 53 height 34
click at [687, 256] on div at bounding box center [701, 260] width 43 height 29
click at [683, 254] on img "button" at bounding box center [687, 260] width 10 height 12
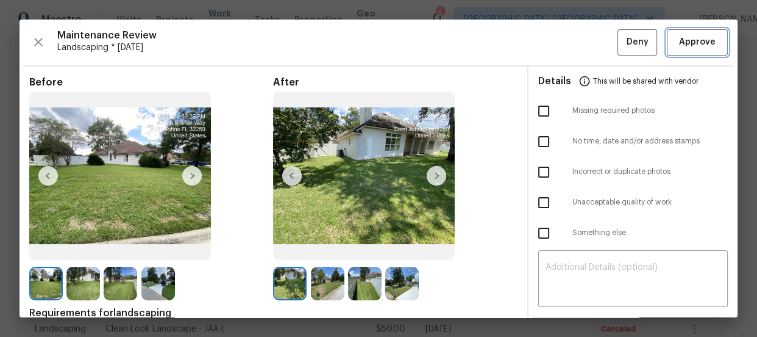
click at [679, 43] on span "Approve" at bounding box center [697, 42] width 37 height 15
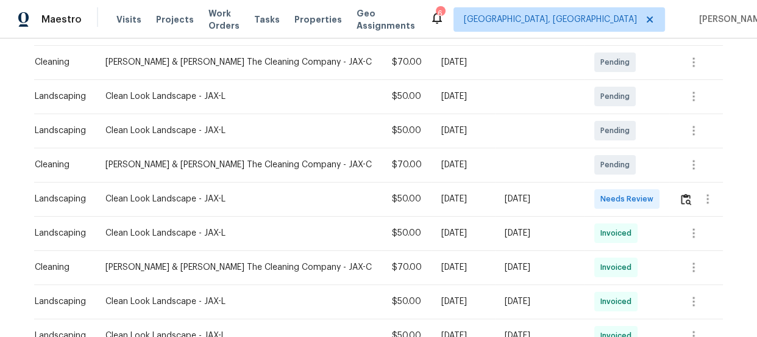
scroll to position [221, 0]
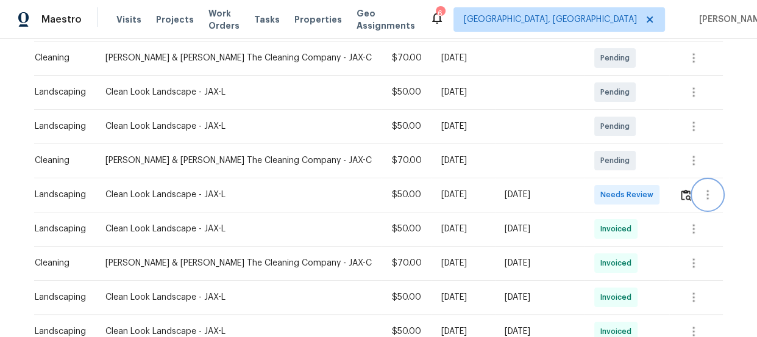
click at [693, 195] on button "button" at bounding box center [707, 194] width 29 height 29
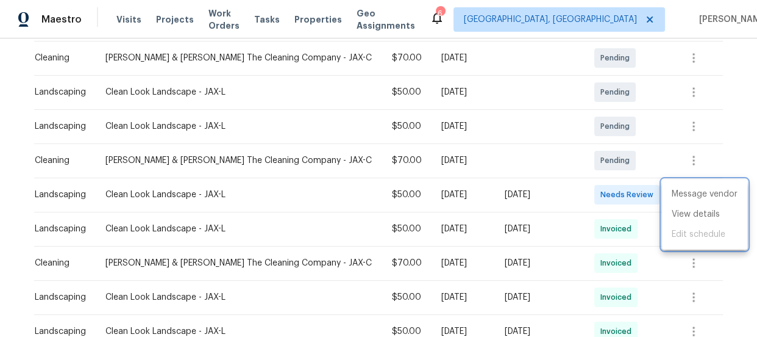
click at [662, 174] on div at bounding box center [378, 168] width 757 height 337
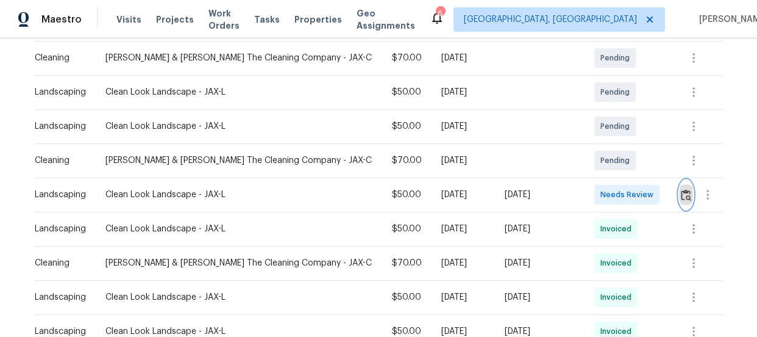
click at [681, 190] on img "button" at bounding box center [686, 195] width 10 height 12
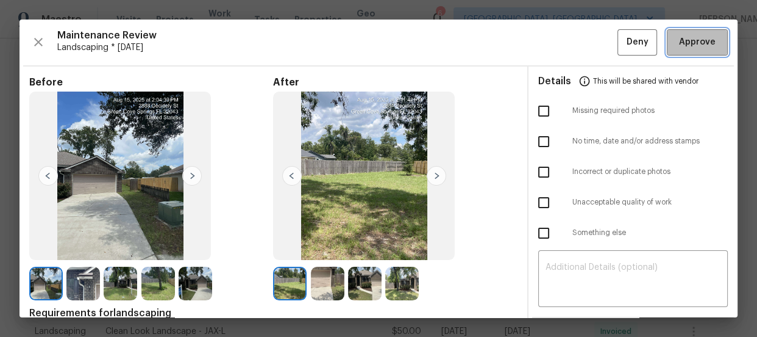
click at [687, 46] on span "Approve" at bounding box center [697, 42] width 37 height 15
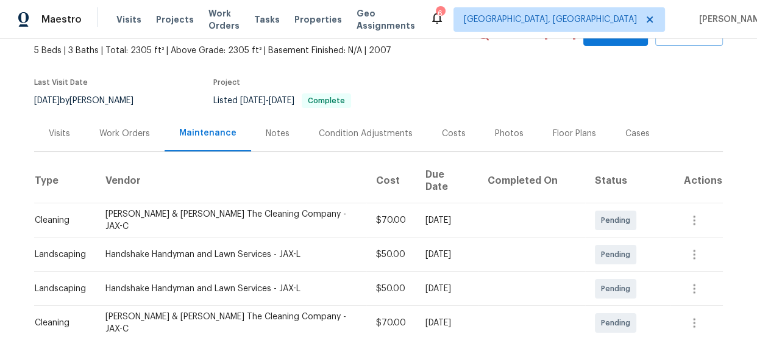
scroll to position [221, 0]
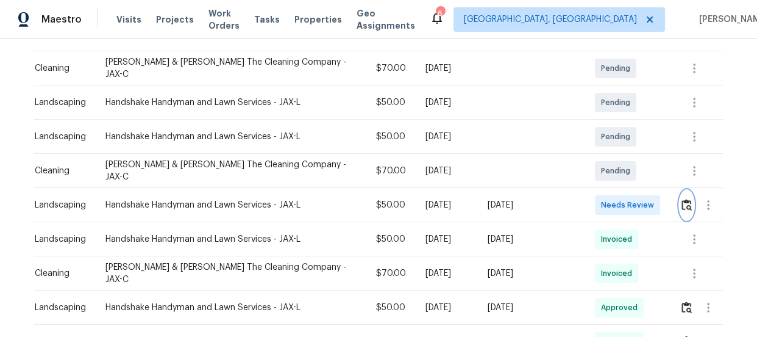
click at [682, 199] on img "button" at bounding box center [687, 205] width 10 height 12
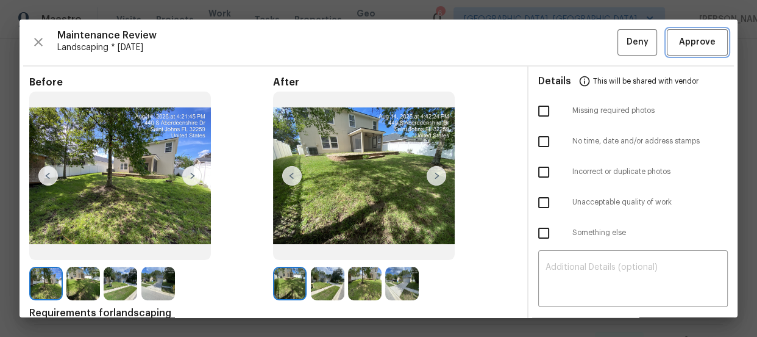
click at [693, 35] on span "Approve" at bounding box center [697, 42] width 37 height 15
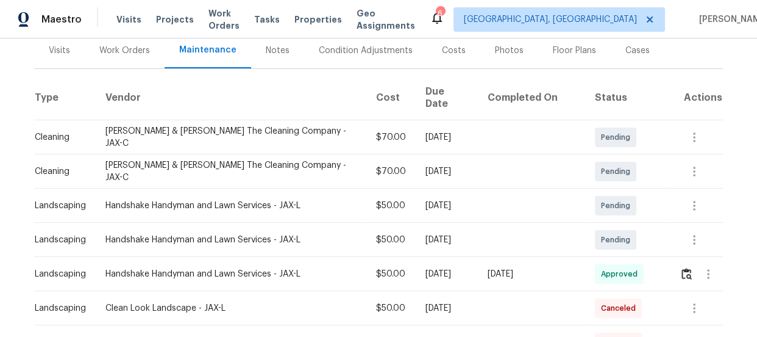
scroll to position [166, 0]
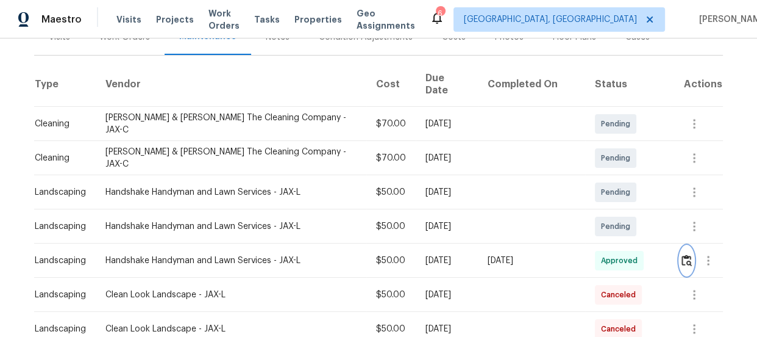
click at [682, 246] on button "button" at bounding box center [687, 260] width 14 height 29
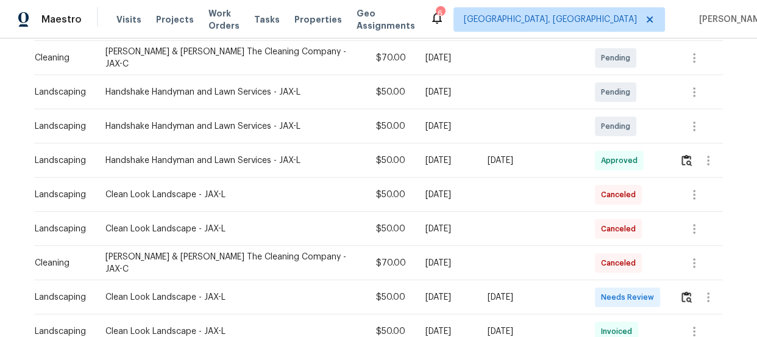
scroll to position [332, 0]
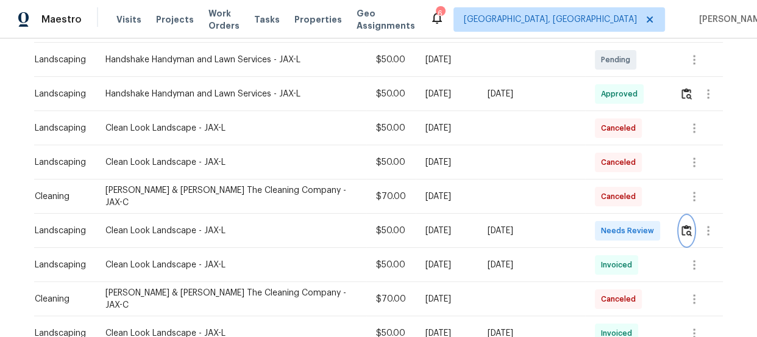
click at [682, 224] on img "button" at bounding box center [687, 230] width 10 height 12
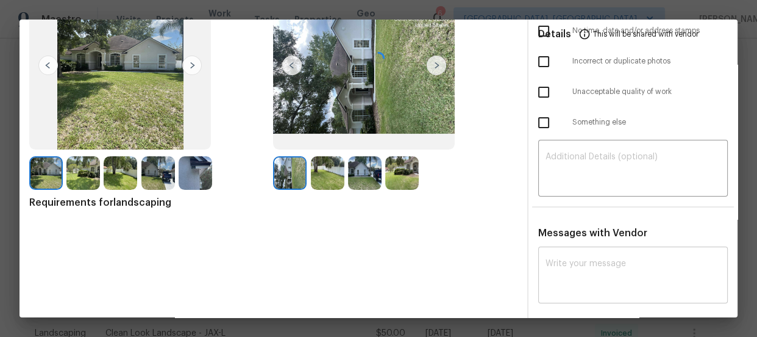
click at [574, 277] on textarea at bounding box center [633, 276] width 175 height 34
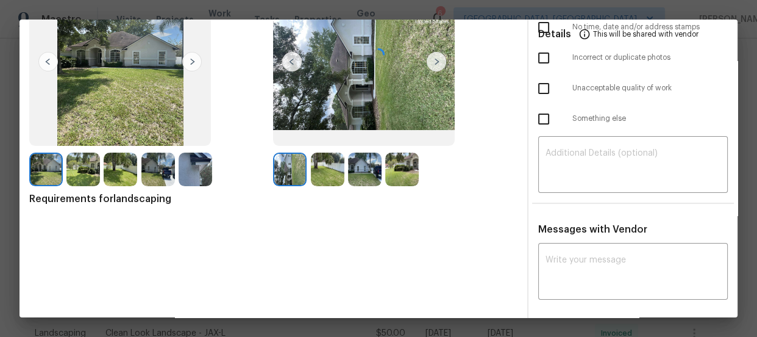
paste textarea "Maintenance Audit Team: Hello! The timestamps indicate that the same photos wer…"
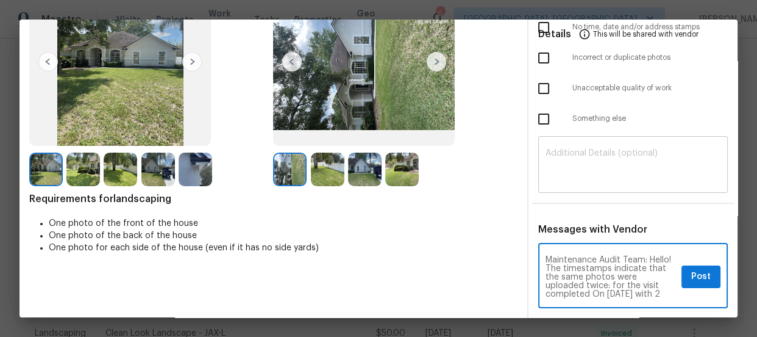
scroll to position [60, 0]
type textarea "Maintenance Audit Team: Hello! The timestamps indicate that the same photos wer…"
click at [575, 155] on textarea at bounding box center [633, 166] width 175 height 34
paste textarea "Maintenance Audit Team: Hello! The timestamps indicate that the same photos wer…"
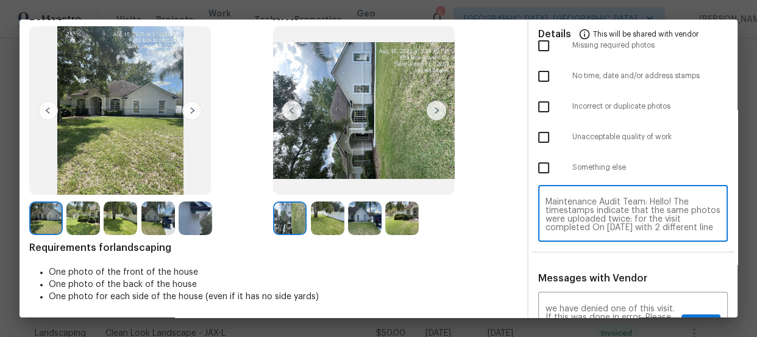
scroll to position [0, 0]
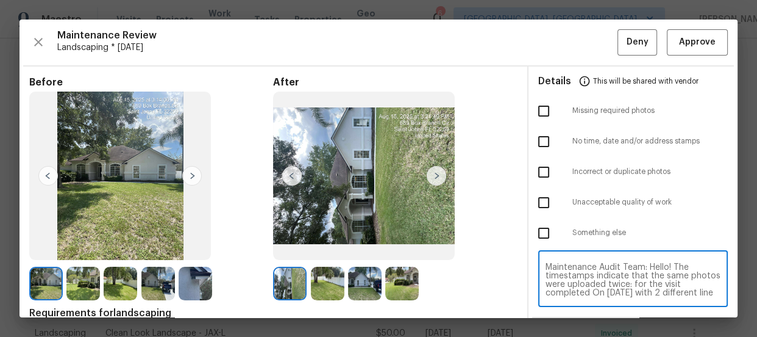
type textarea "Maintenance Audit Team: Hello! The timestamps indicate that the same photos wer…"
click at [559, 237] on div at bounding box center [555, 233] width 34 height 26
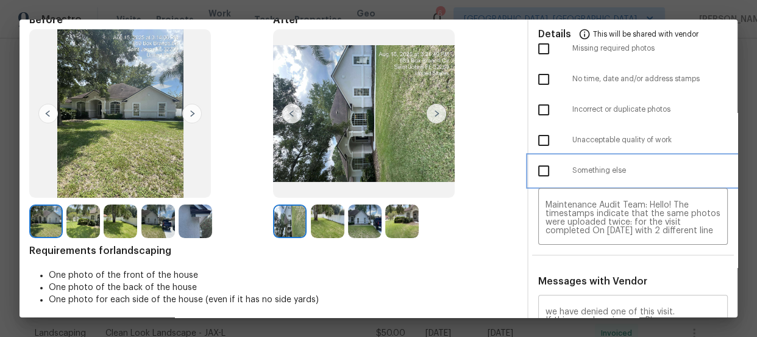
scroll to position [166, 0]
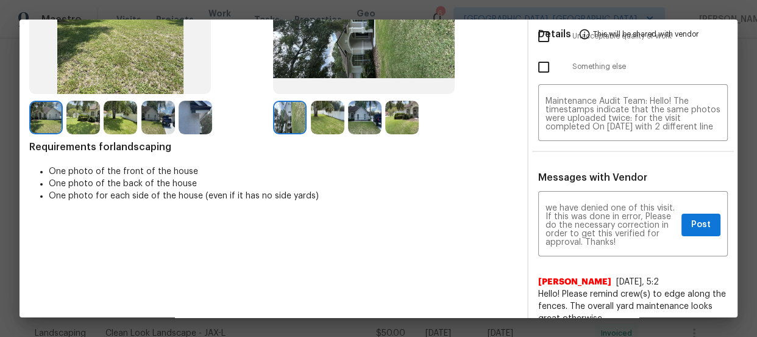
click at [543, 69] on input "checkbox" at bounding box center [544, 67] width 26 height 26
checkbox input "true"
click at [686, 233] on button "Post" at bounding box center [701, 224] width 39 height 23
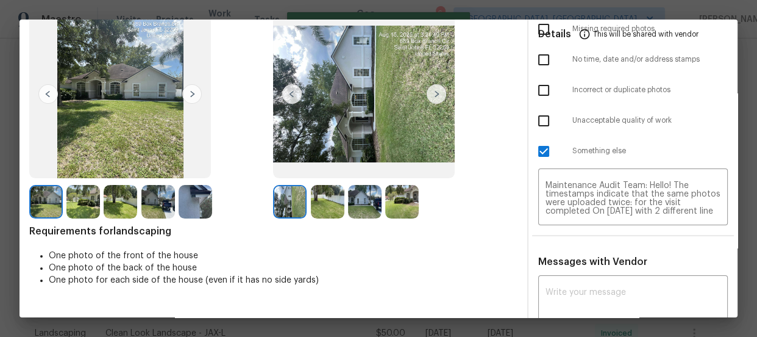
scroll to position [0, 0]
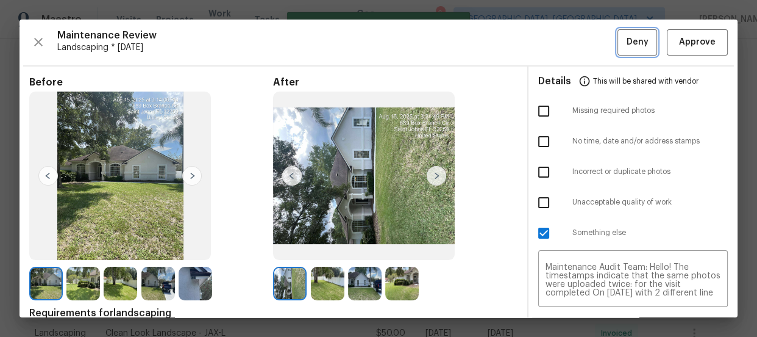
click at [635, 49] on button "Deny" at bounding box center [638, 42] width 40 height 26
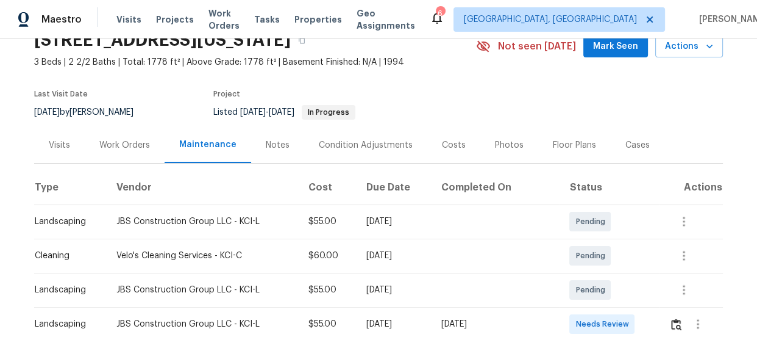
scroll to position [110, 0]
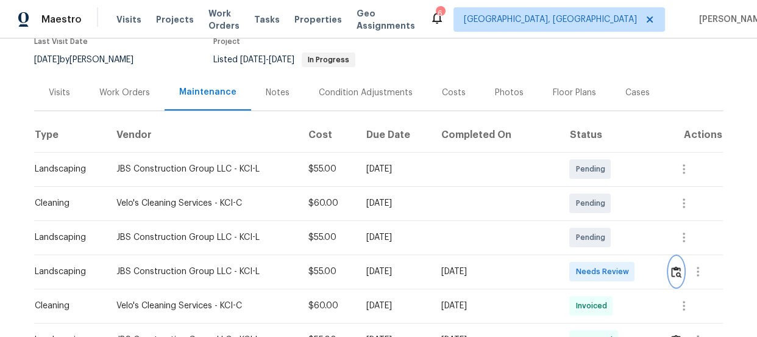
click at [679, 268] on button "button" at bounding box center [676, 271] width 14 height 29
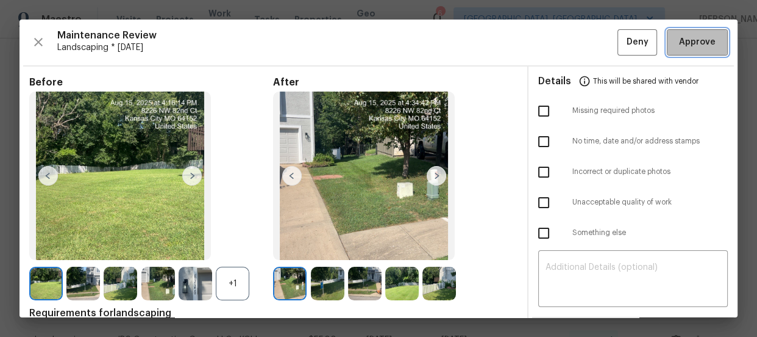
click at [698, 36] on span "Approve" at bounding box center [697, 42] width 37 height 15
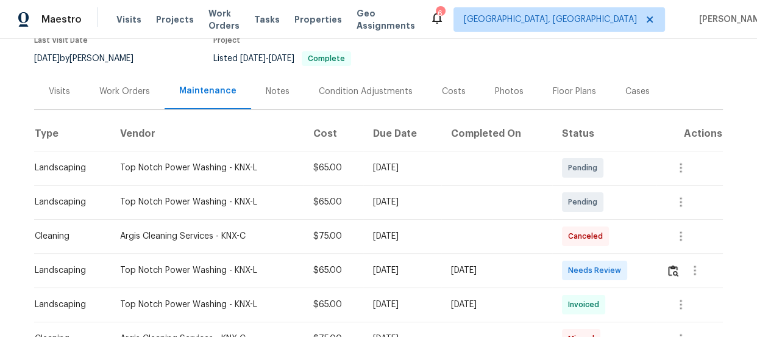
scroll to position [277, 0]
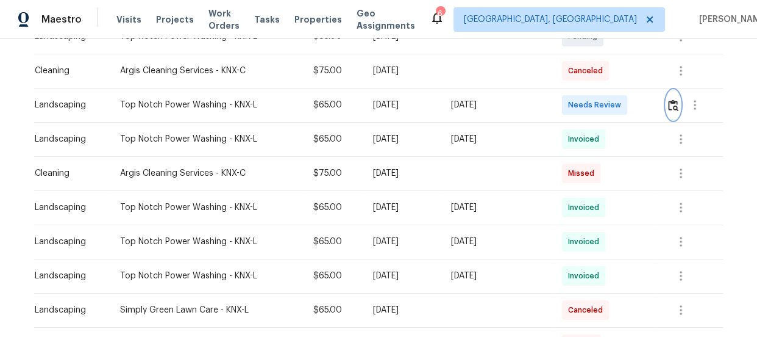
click at [668, 110] on button "button" at bounding box center [673, 104] width 14 height 29
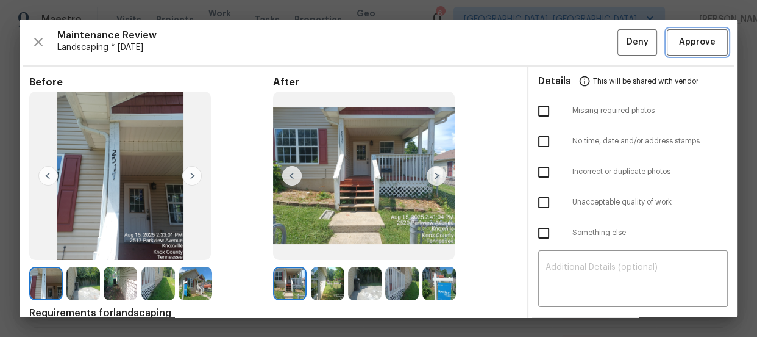
click at [688, 47] on span "Approve" at bounding box center [697, 42] width 37 height 15
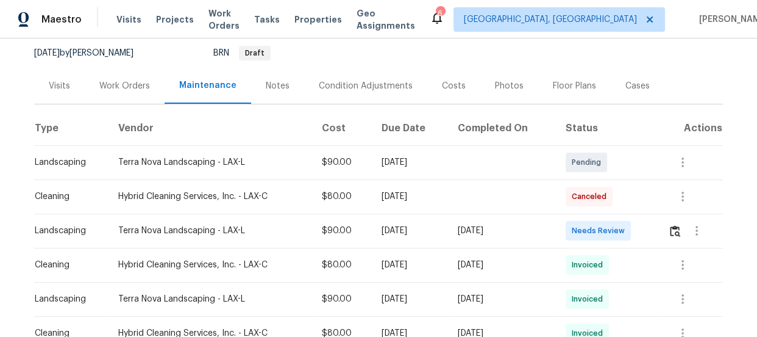
scroll to position [166, 0]
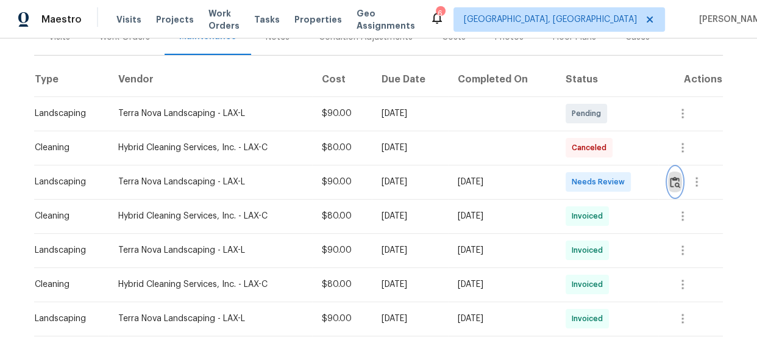
click at [674, 174] on button "button" at bounding box center [675, 181] width 14 height 29
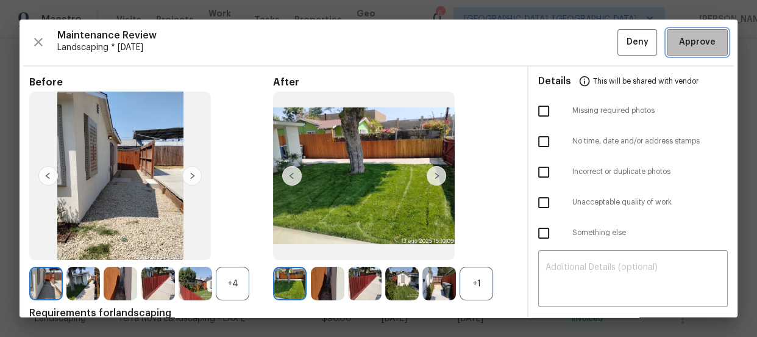
click at [697, 48] on span "Approve" at bounding box center [697, 42] width 37 height 15
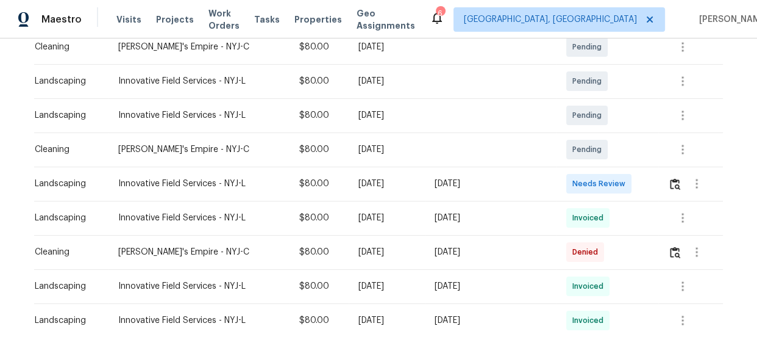
scroll to position [277, 0]
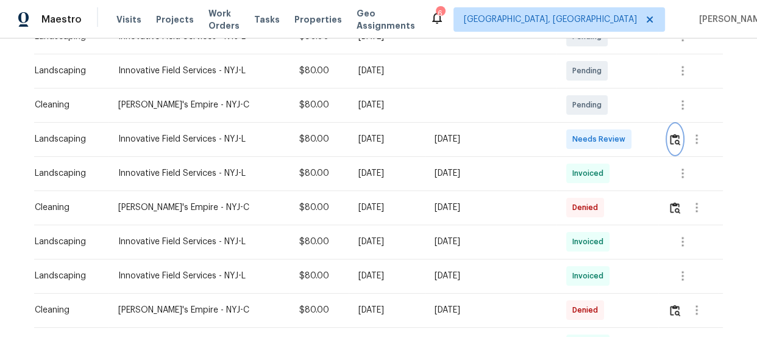
click at [670, 142] on img "button" at bounding box center [675, 140] width 10 height 12
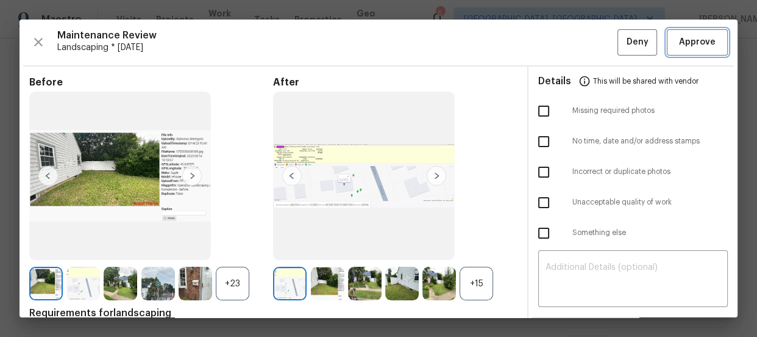
click at [680, 47] on span "Approve" at bounding box center [697, 42] width 37 height 15
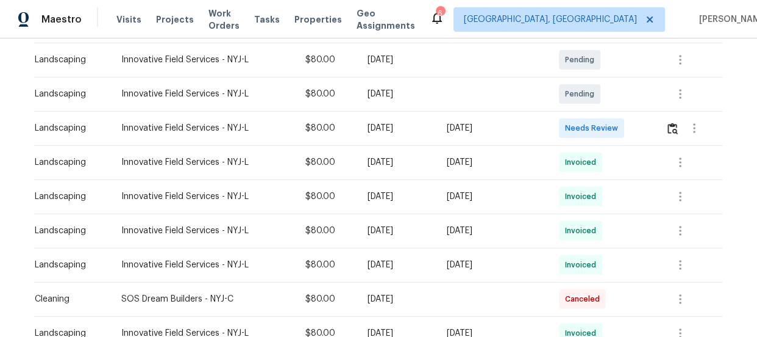
scroll to position [221, 0]
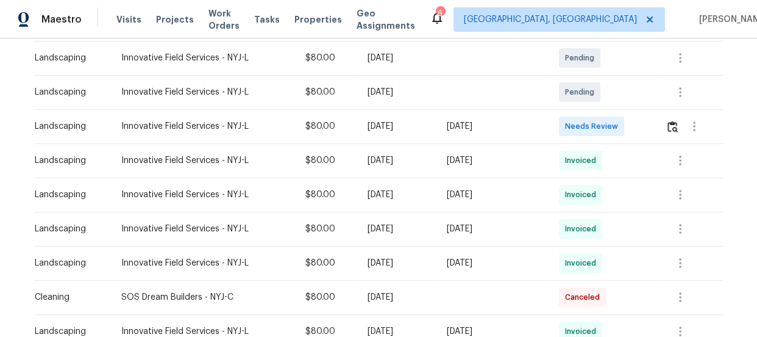
click at [666, 124] on td at bounding box center [689, 126] width 67 height 34
click at [680, 128] on button "button" at bounding box center [694, 126] width 29 height 29
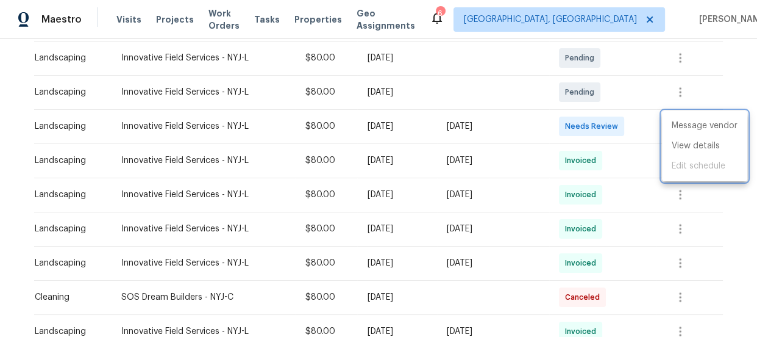
click at [652, 127] on div at bounding box center [378, 168] width 757 height 337
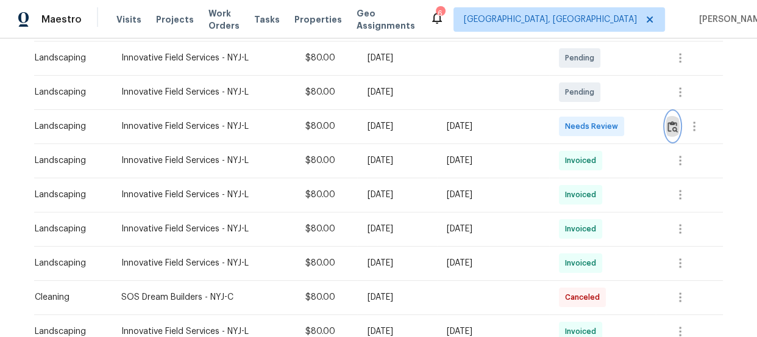
click at [668, 124] on img "button" at bounding box center [673, 127] width 10 height 12
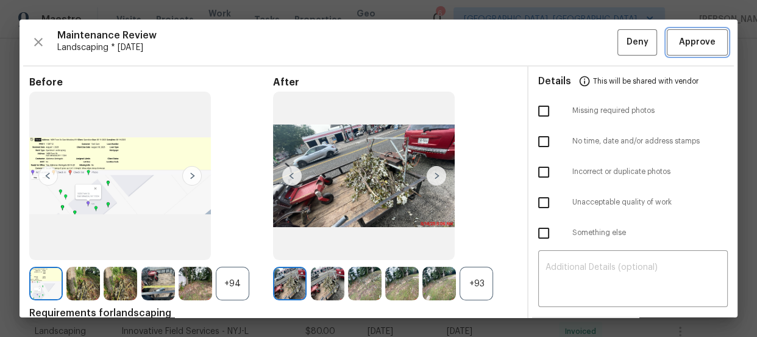
click at [671, 52] on button "Approve" at bounding box center [697, 42] width 61 height 26
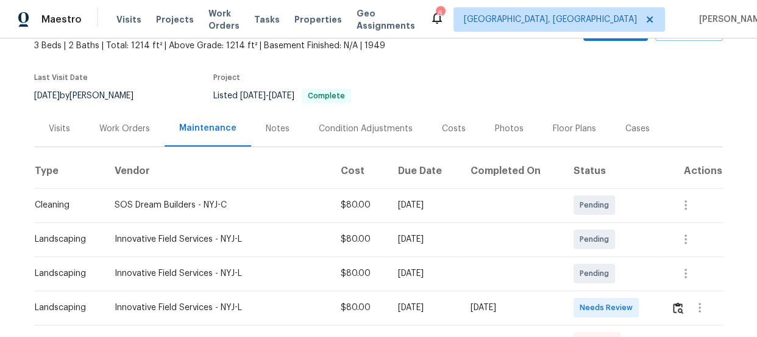
scroll to position [166, 0]
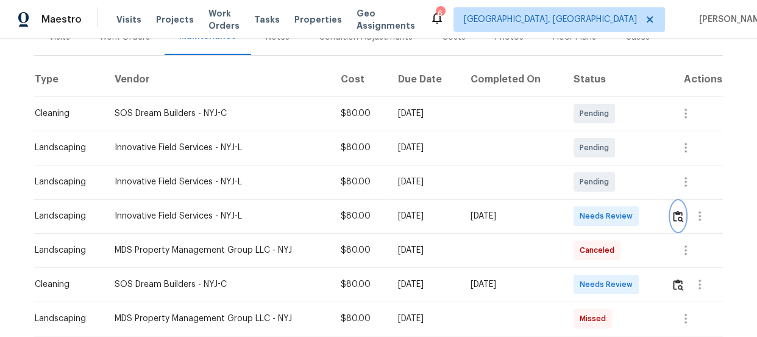
click at [673, 213] on img "button" at bounding box center [678, 216] width 10 height 12
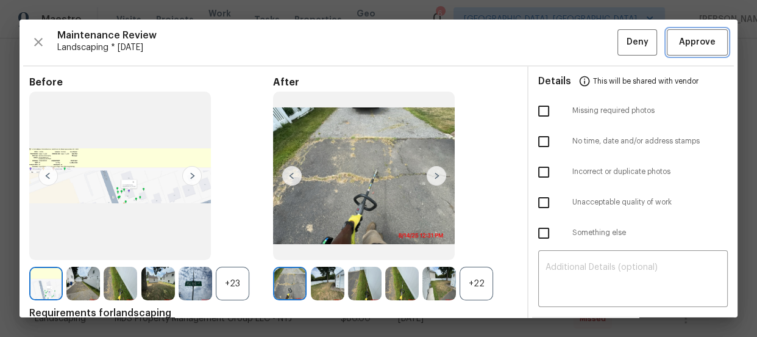
click at [689, 29] on button "Approve" at bounding box center [697, 42] width 61 height 26
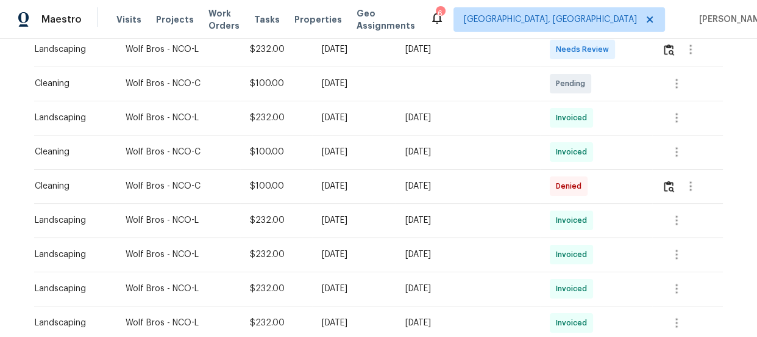
scroll to position [221, 0]
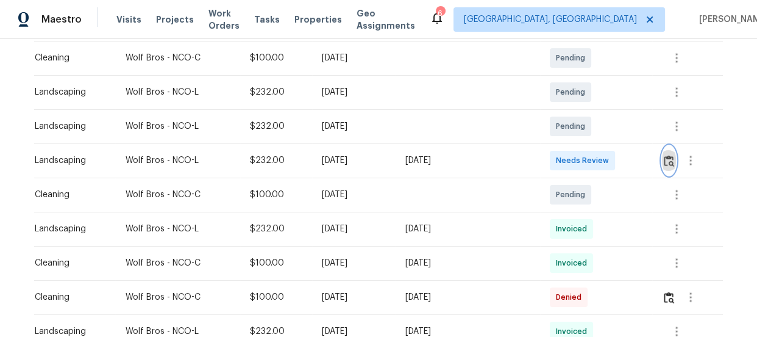
click at [664, 167] on button "button" at bounding box center [669, 160] width 14 height 29
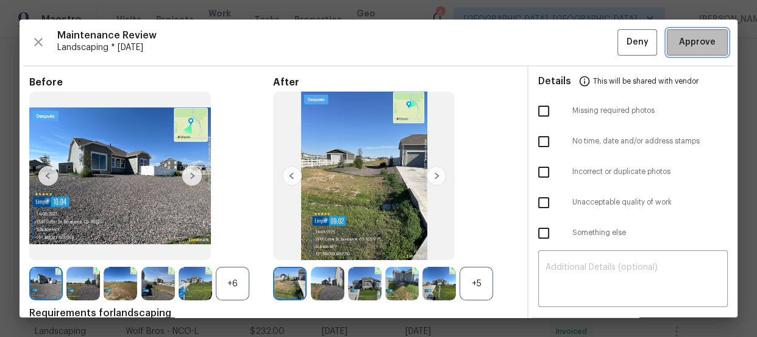
click at [693, 42] on span "Approve" at bounding box center [697, 42] width 37 height 15
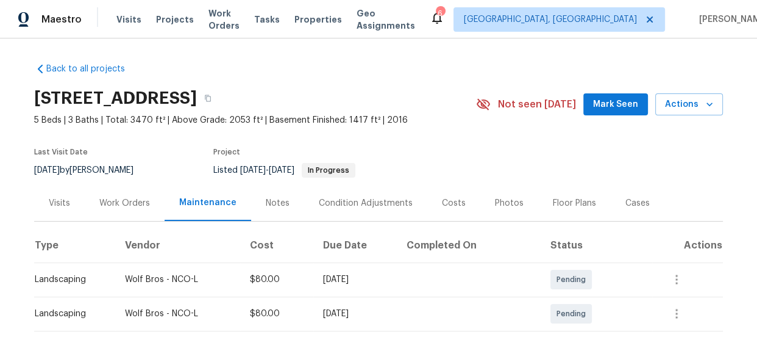
scroll to position [166, 0]
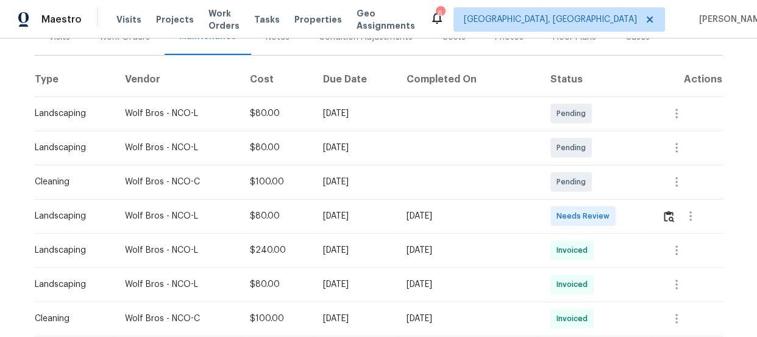
click at [662, 221] on div at bounding box center [692, 215] width 60 height 29
click at [666, 210] on img "button" at bounding box center [669, 216] width 10 height 12
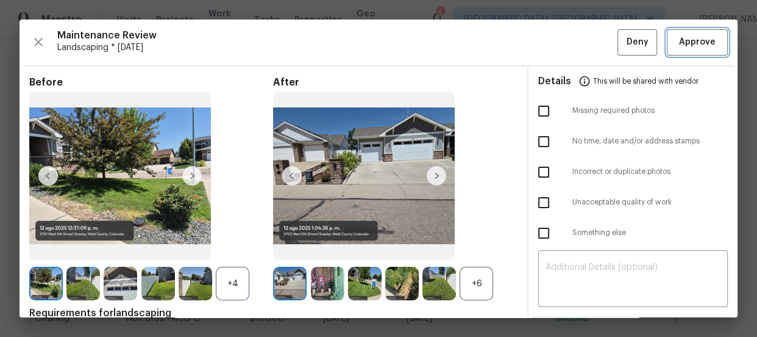
click at [681, 51] on button "Approve" at bounding box center [697, 42] width 61 height 26
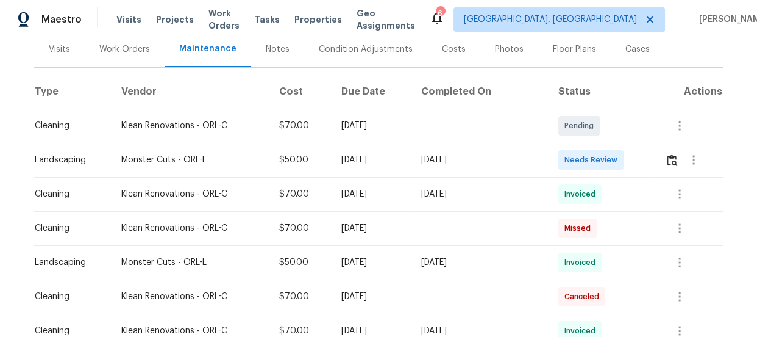
scroll to position [173, 0]
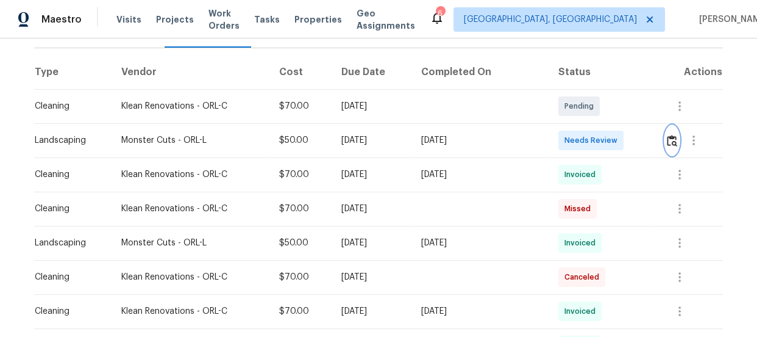
click at [667, 140] on img "button" at bounding box center [672, 141] width 10 height 12
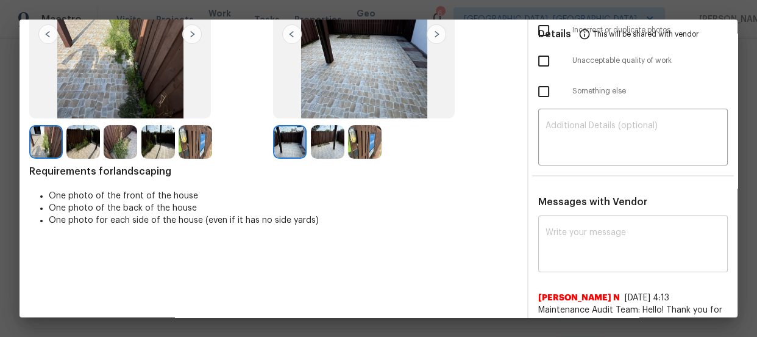
scroll to position [166, 0]
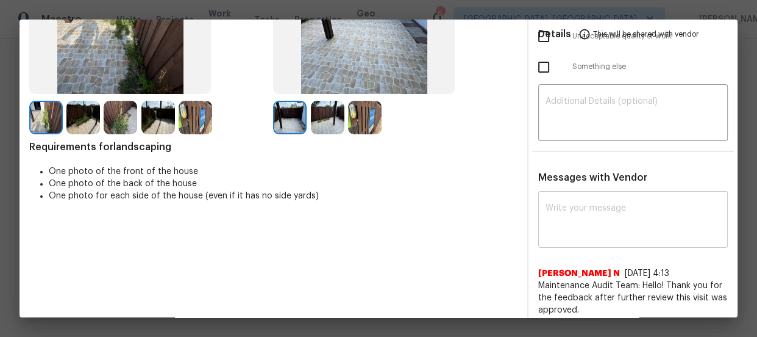
click at [581, 197] on div "x ​" at bounding box center [633, 221] width 190 height 54
paste textarea "Maintenance Audit Team: Hello! Unfortunately, this landscaping visit completed …"
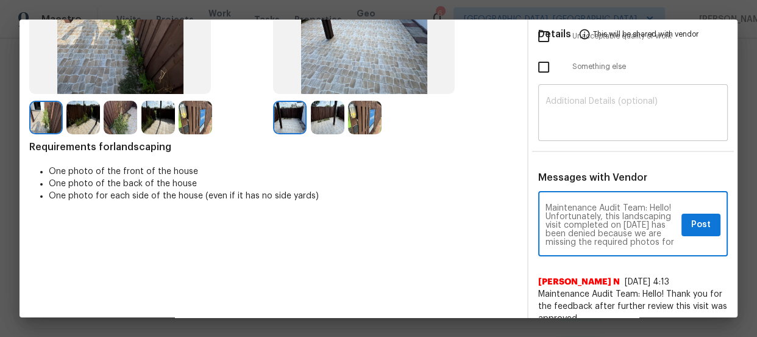
scroll to position [179, 0]
type textarea "Maintenance Audit Team: Hello! Unfortunately, this landscaping visit completed …"
click at [572, 101] on textarea at bounding box center [633, 114] width 175 height 34
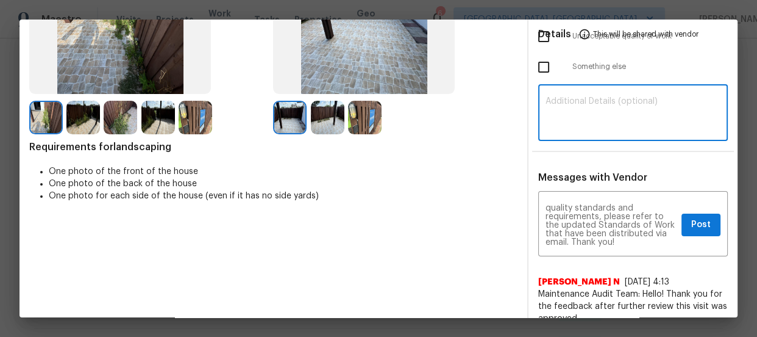
paste textarea "Maintenance Audit Team: Hello! Unfortunately, this landscaping visit completed …"
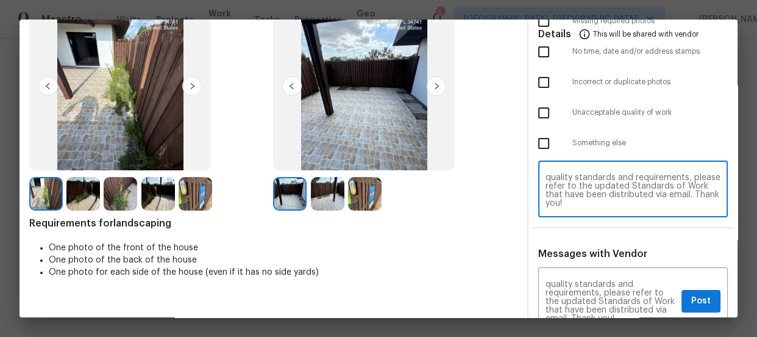
scroll to position [0, 0]
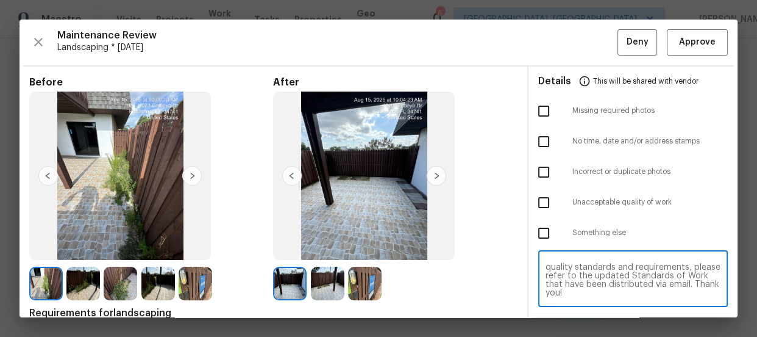
type textarea "Maintenance Audit Team: Hello! Unfortunately, this landscaping visit completed …"
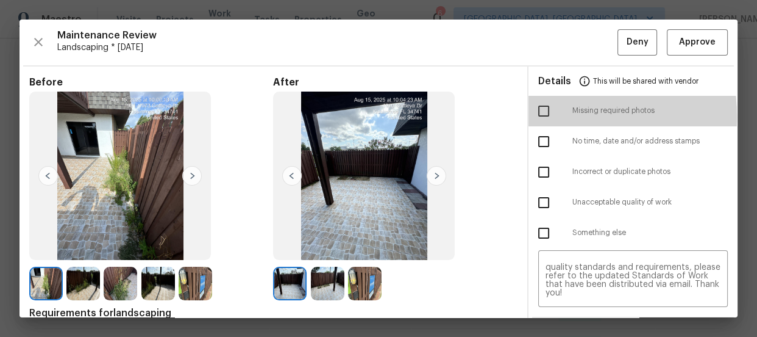
click at [537, 116] on input "checkbox" at bounding box center [544, 111] width 26 height 26
checkbox input "true"
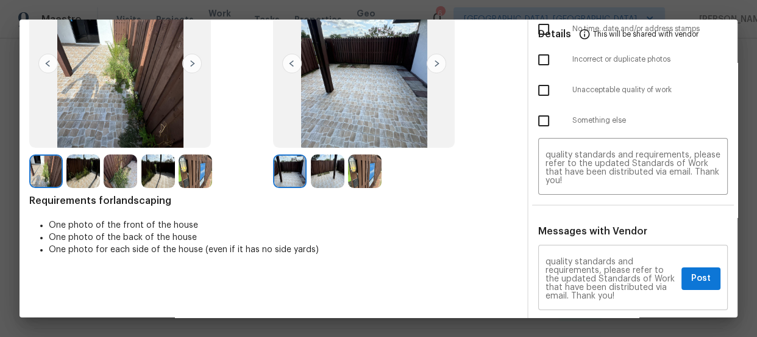
scroll to position [221, 0]
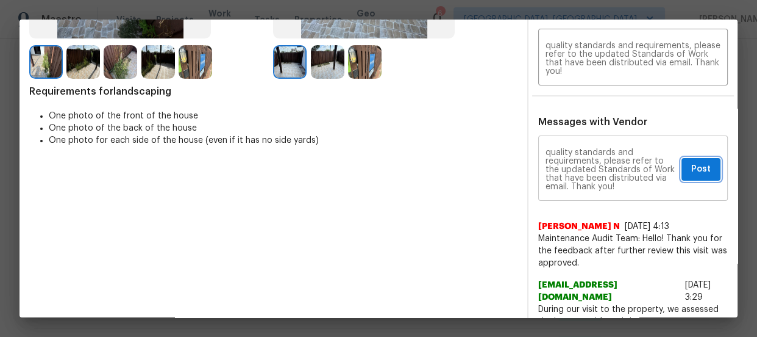
click at [691, 168] on span "Post" at bounding box center [701, 169] width 20 height 15
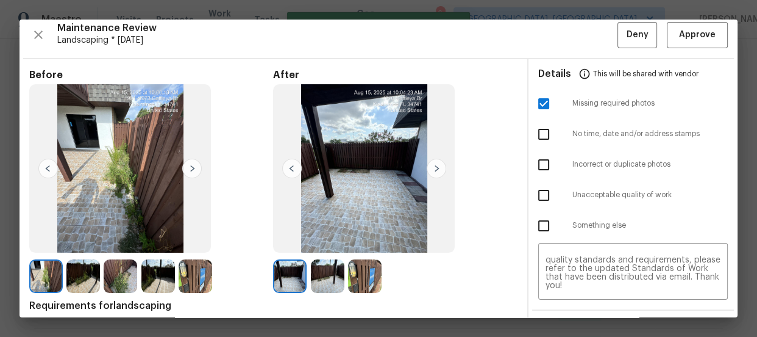
scroll to position [0, 0]
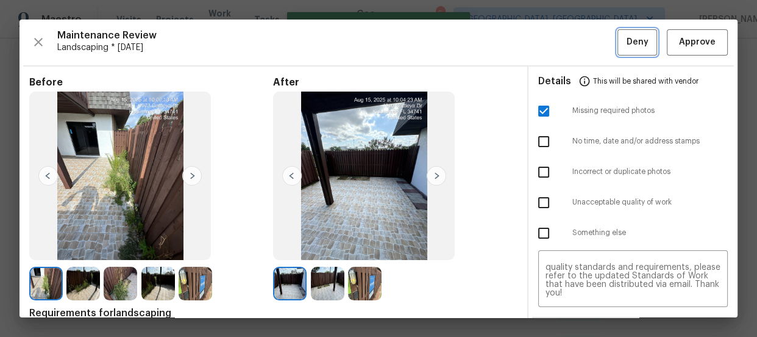
click at [628, 52] on button "Deny" at bounding box center [638, 42] width 40 height 26
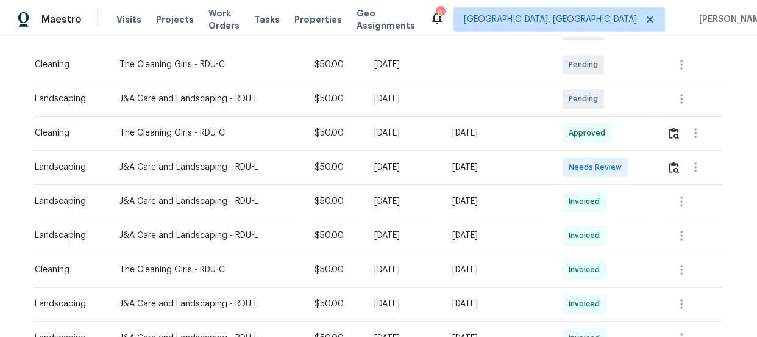
scroll to position [277, 0]
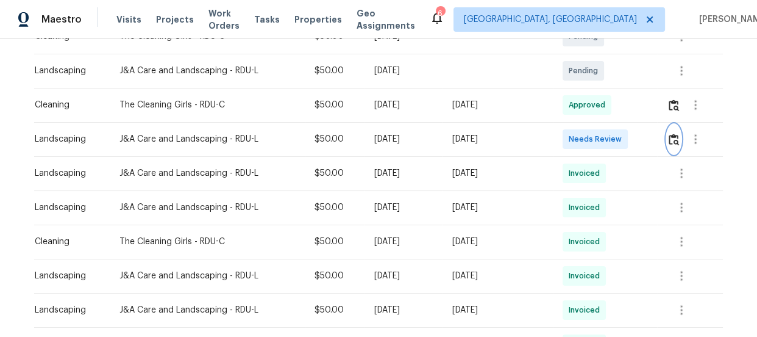
click at [671, 132] on button "button" at bounding box center [674, 138] width 14 height 29
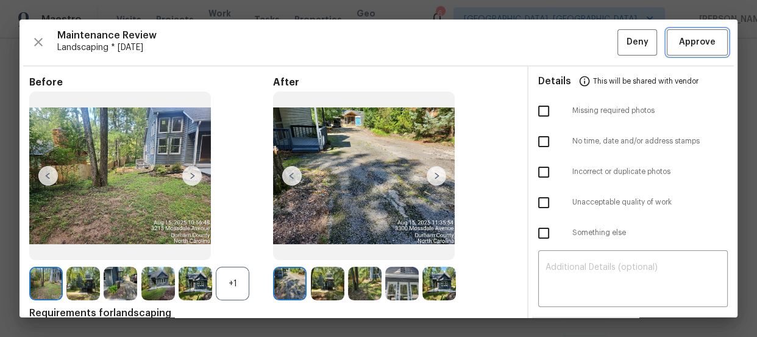
click at [679, 46] on span "Approve" at bounding box center [697, 42] width 37 height 15
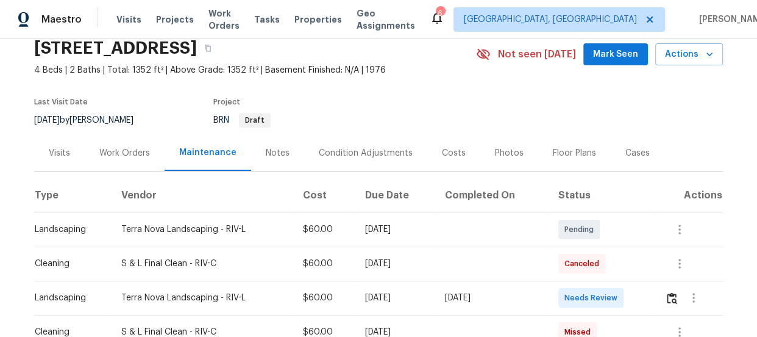
scroll to position [221, 0]
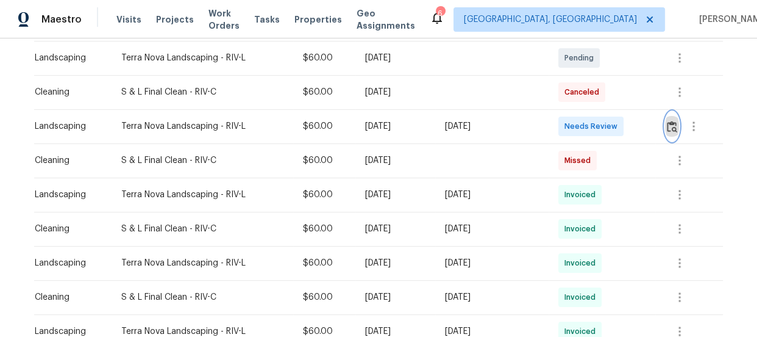
click at [671, 126] on img "button" at bounding box center [672, 127] width 10 height 12
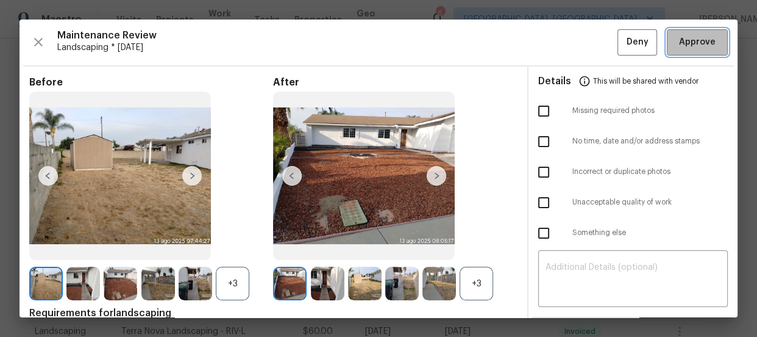
click at [679, 47] on span "Approve" at bounding box center [697, 42] width 37 height 15
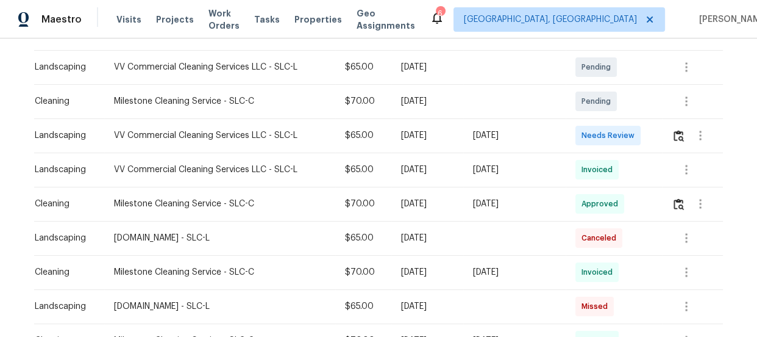
scroll to position [221, 0]
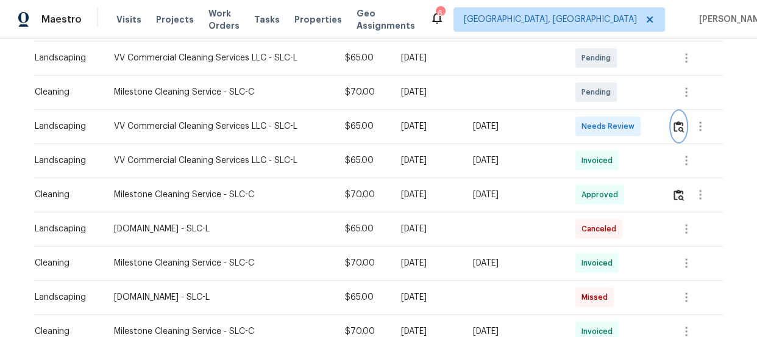
click at [676, 127] on img "button" at bounding box center [679, 127] width 10 height 12
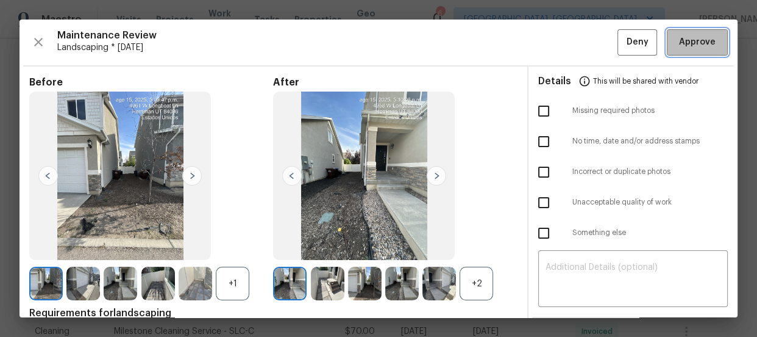
click at [679, 40] on span "Approve" at bounding box center [697, 42] width 37 height 15
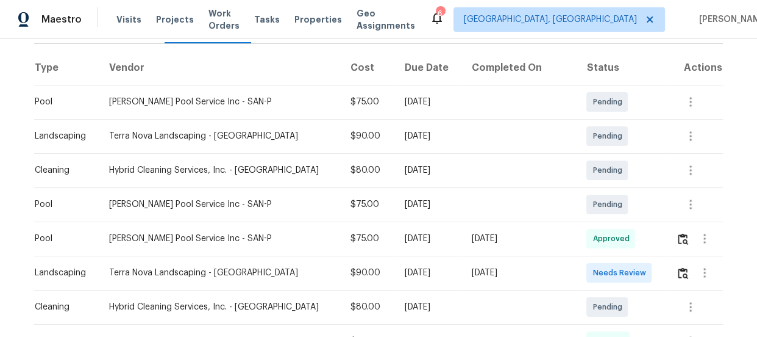
scroll to position [277, 0]
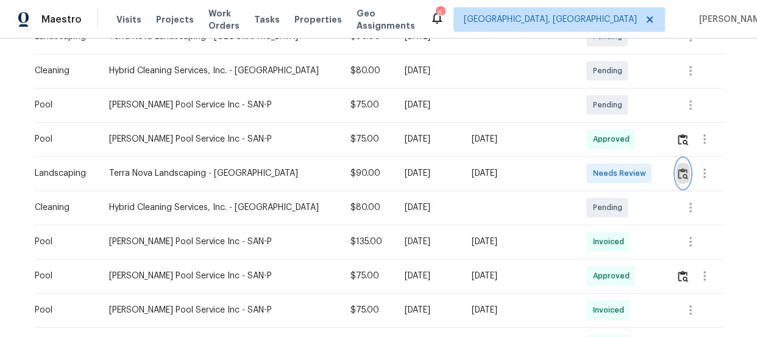
click at [678, 175] on img "button" at bounding box center [683, 174] width 10 height 12
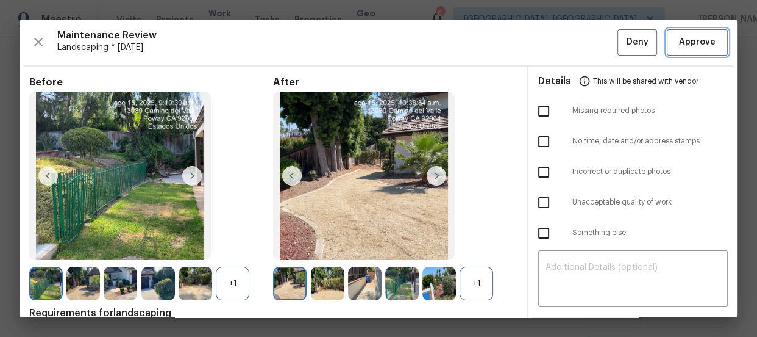
click at [692, 40] on span "Approve" at bounding box center [697, 42] width 37 height 15
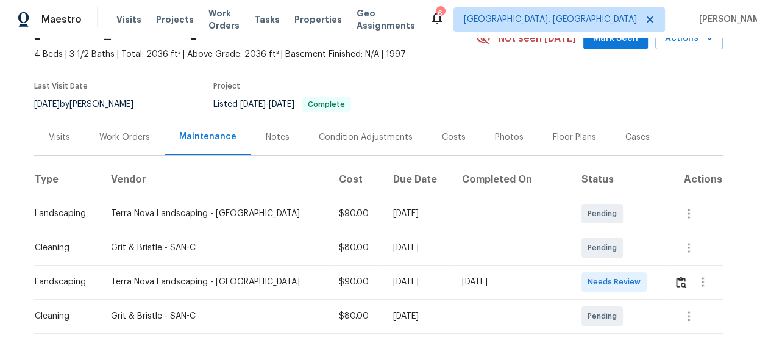
scroll to position [166, 0]
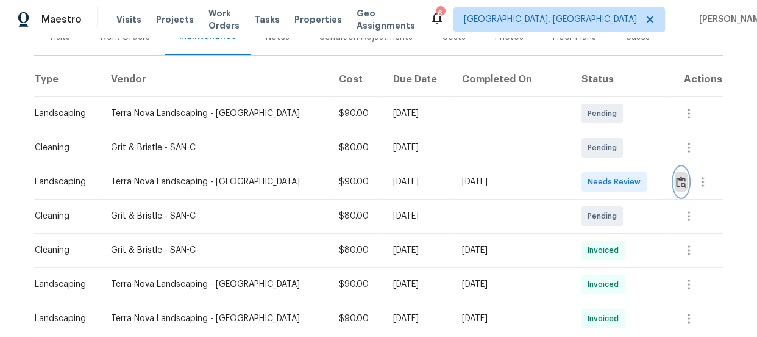
click at [674, 187] on button "button" at bounding box center [681, 181] width 14 height 29
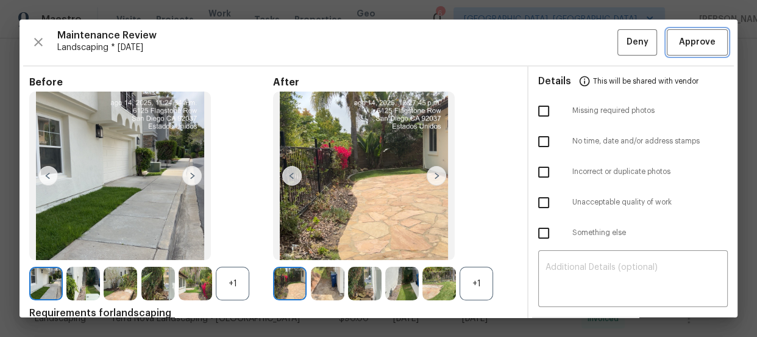
click at [701, 40] on span "Approve" at bounding box center [697, 42] width 37 height 15
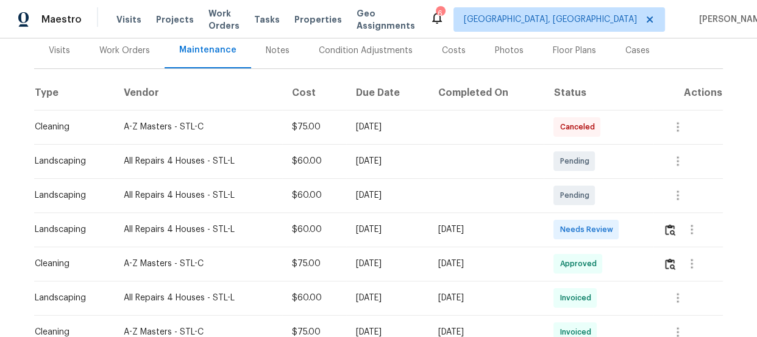
scroll to position [166, 0]
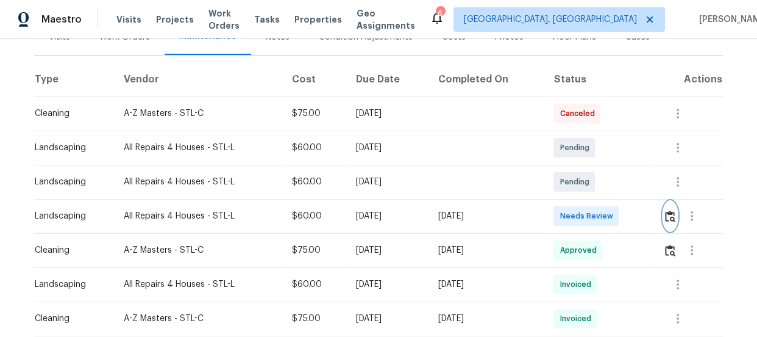
click at [665, 215] on img "button" at bounding box center [670, 216] width 10 height 12
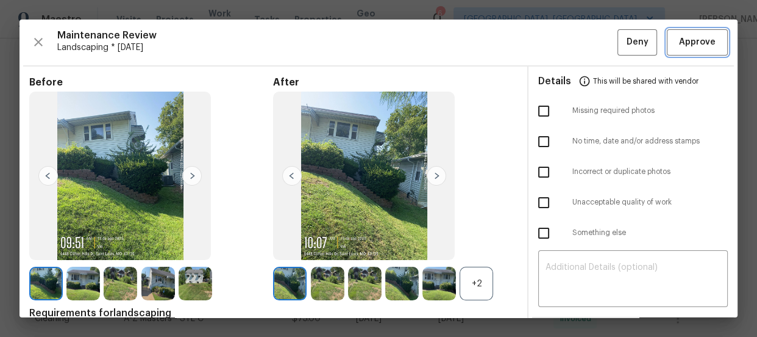
click at [714, 41] on button "Approve" at bounding box center [697, 42] width 61 height 26
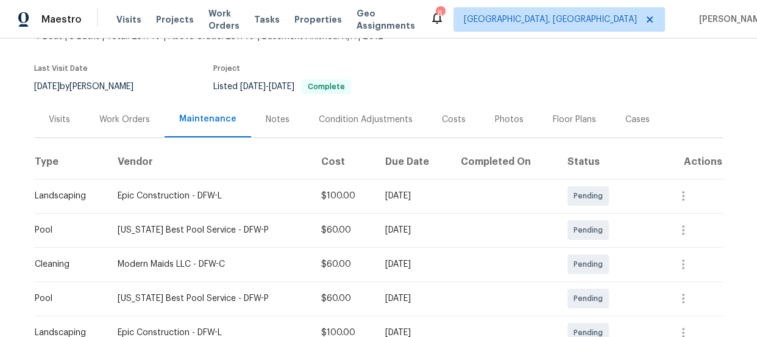
scroll to position [221, 0]
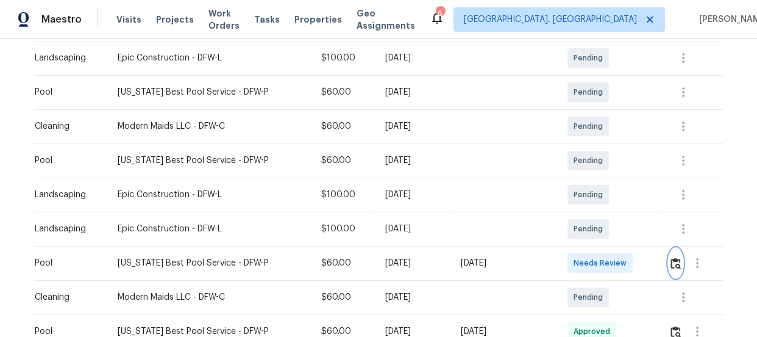
click at [673, 255] on button "button" at bounding box center [676, 262] width 14 height 29
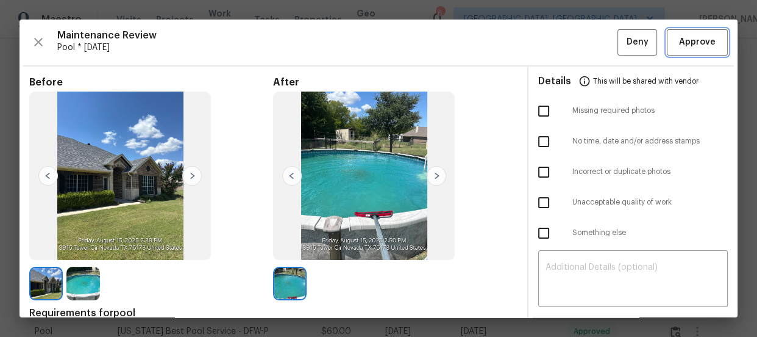
click at [688, 43] on span "Approve" at bounding box center [697, 42] width 37 height 15
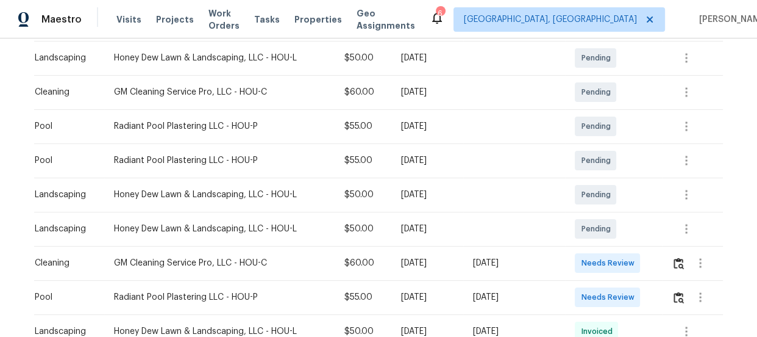
scroll to position [332, 0]
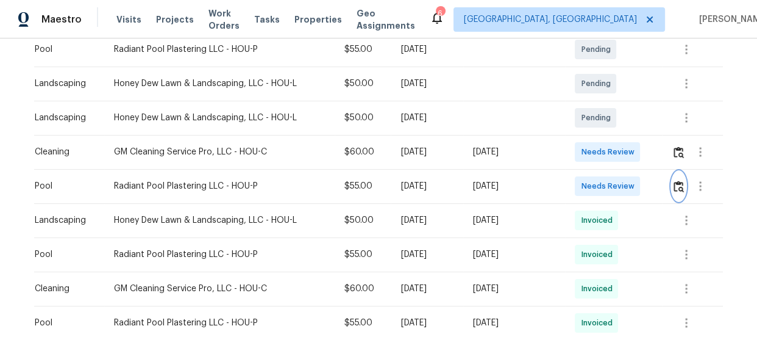
click at [675, 190] on img "button" at bounding box center [679, 186] width 10 height 12
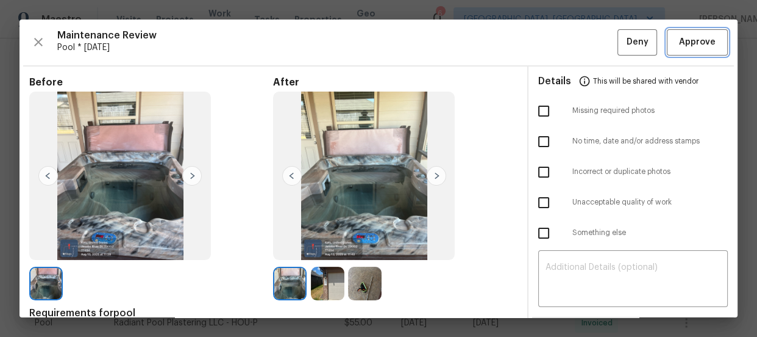
click at [667, 46] on button "Approve" at bounding box center [697, 42] width 61 height 26
